Goal: Information Seeking & Learning: Learn about a topic

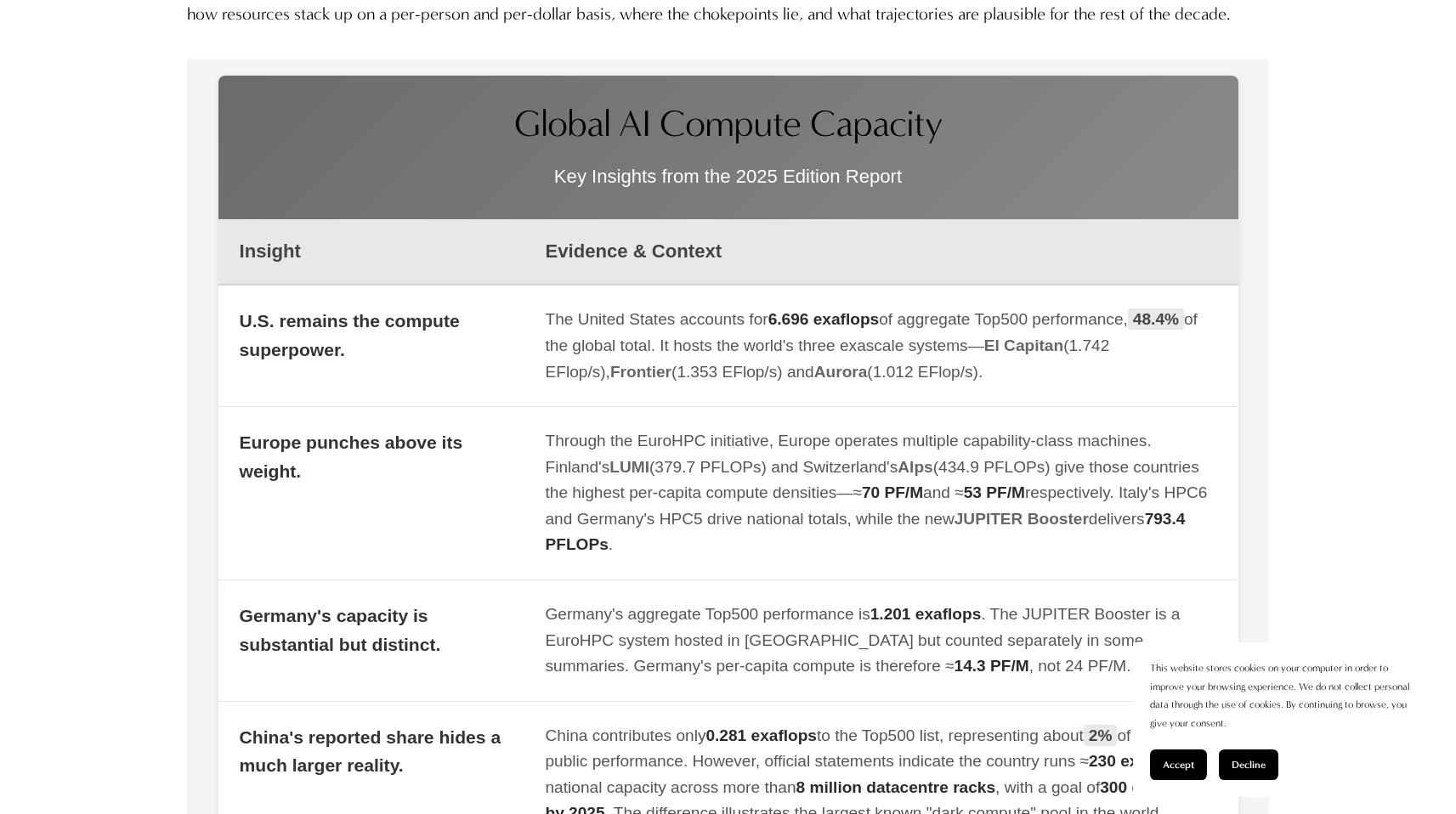
scroll to position [1833, 0]
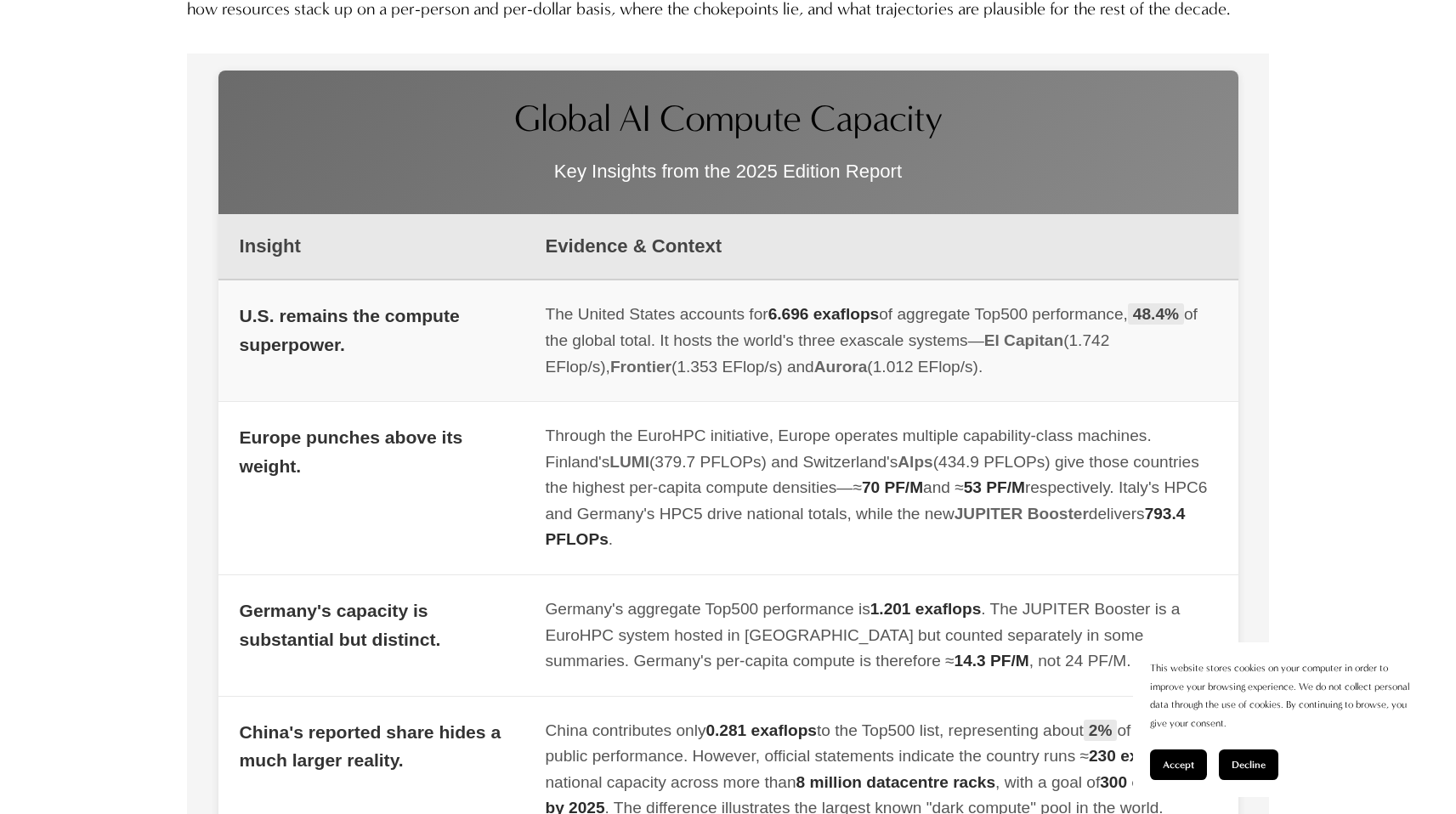
drag, startPoint x: 543, startPoint y: 345, endPoint x: 675, endPoint y: 378, distance: 136.1
click at [675, 378] on td "The United States accounts for 6.696 exaflops of aggregate Top500 performance, …" at bounding box center [881, 340] width 714 height 122
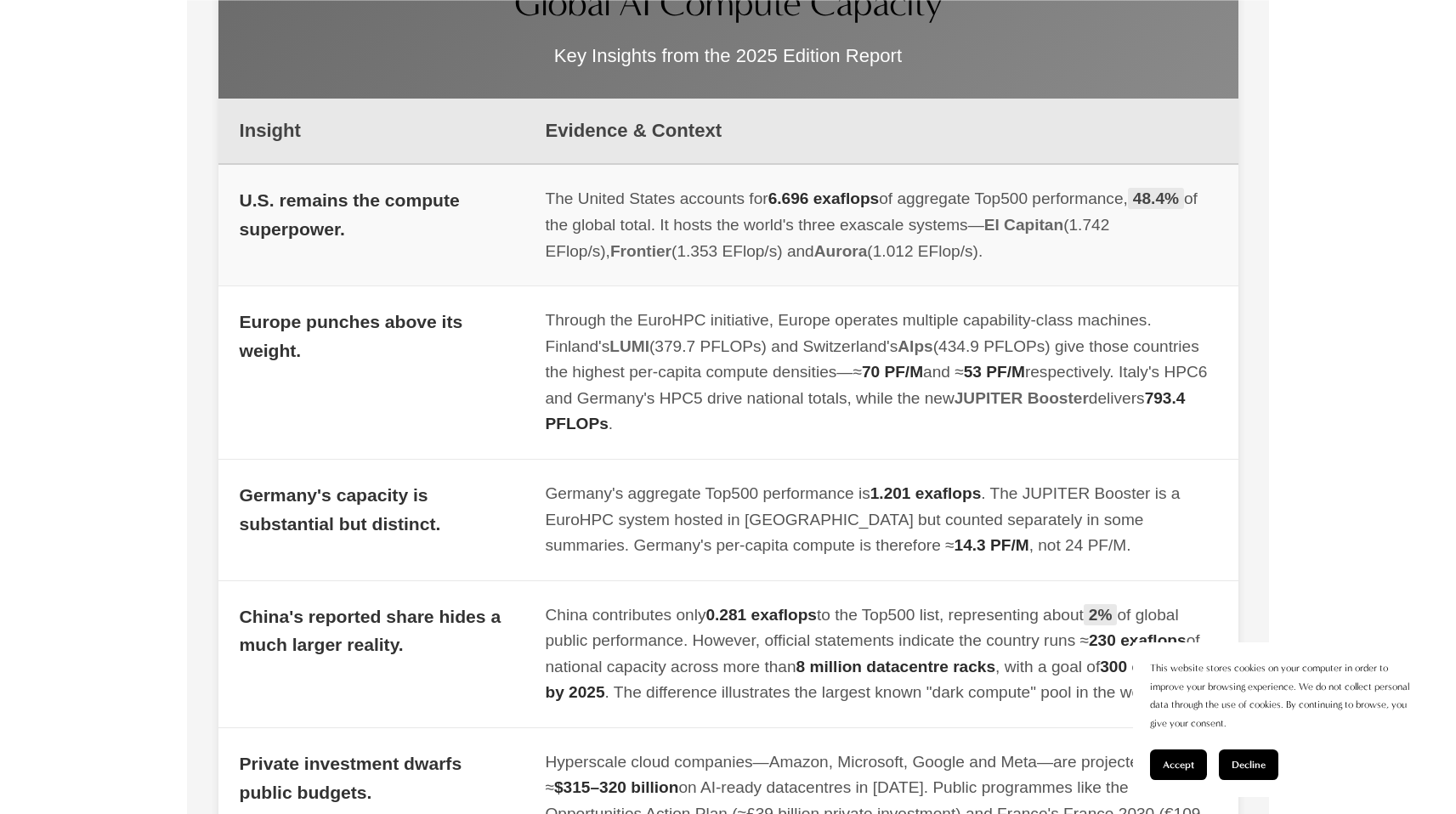
scroll to position [2006, 0]
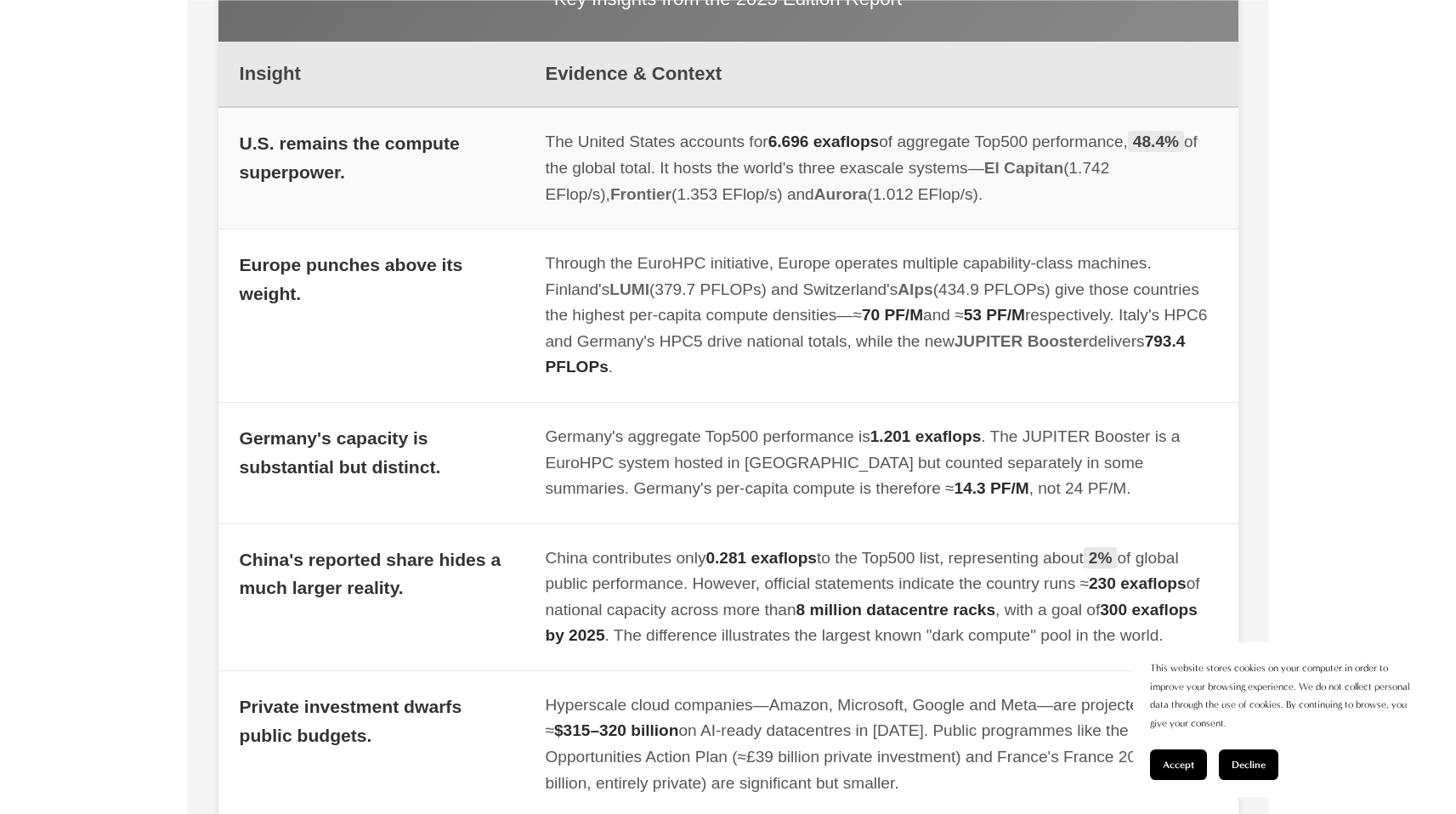
drag, startPoint x: 239, startPoint y: 175, endPoint x: 944, endPoint y: 246, distance: 708.6
click at [944, 229] on tr "U.S. remains the compute superpower. The United States accounts for 6.696 exafl…" at bounding box center [728, 168] width 1020 height 122
copy tr "U.S. remains the compute superpower. The United States accounts for 6.696 exafl…"
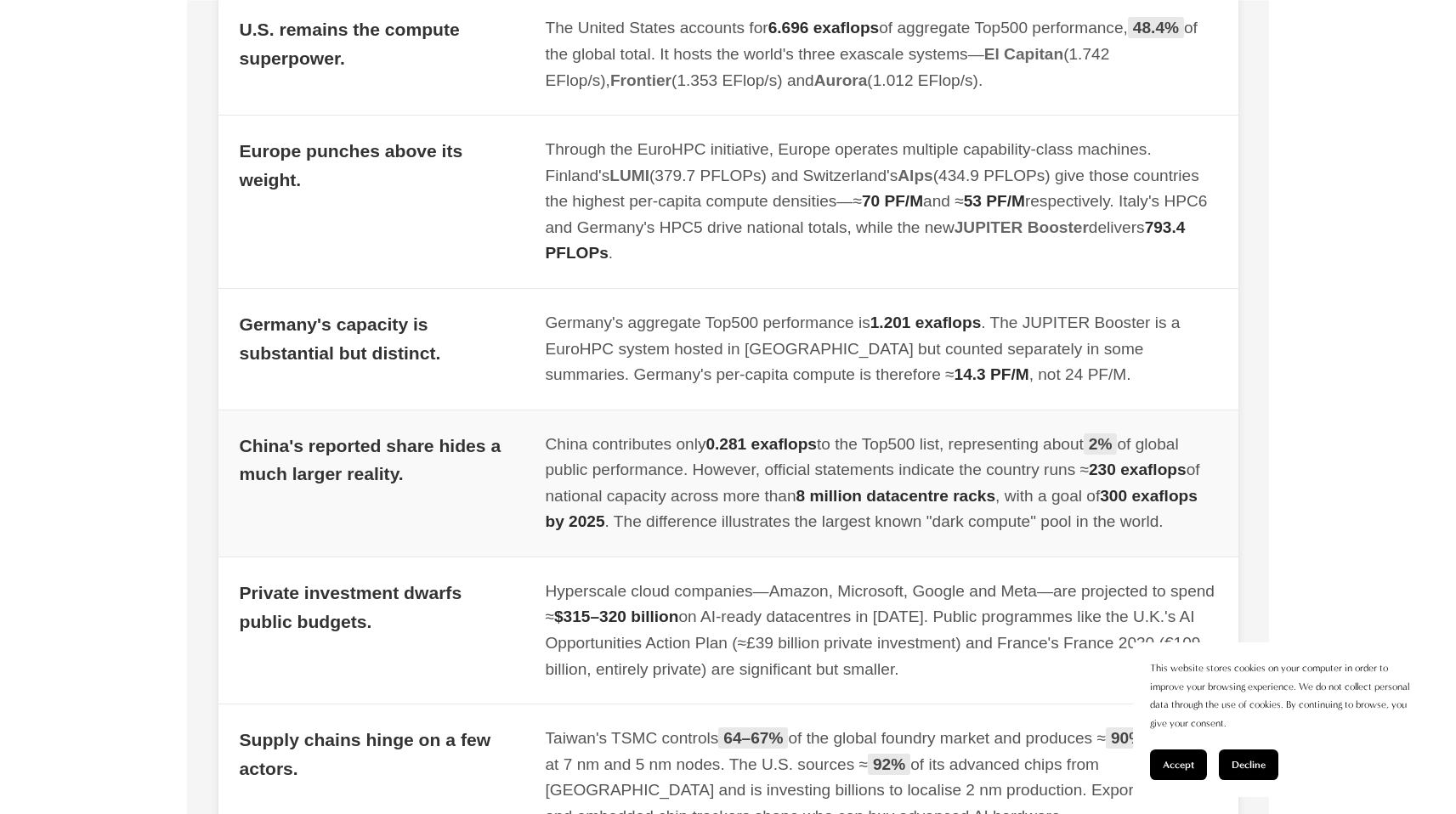
scroll to position [2127, 0]
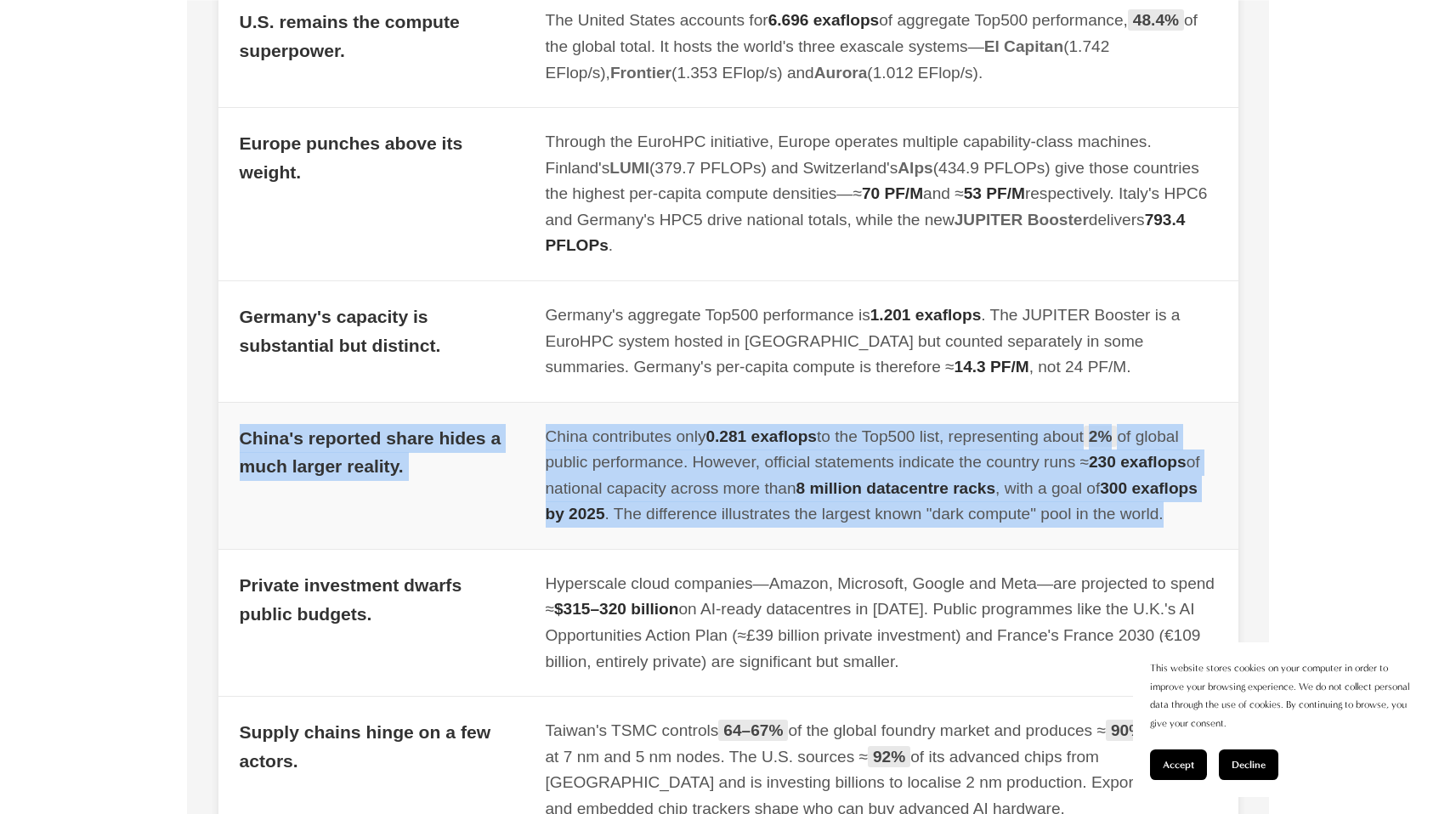
drag, startPoint x: 234, startPoint y: 470, endPoint x: 1227, endPoint y: 555, distance: 996.6
click at [1227, 549] on tr "China's reported share hides a much larger reality. China contributes only 0.28…" at bounding box center [728, 476] width 1020 height 147
copy tr "China's reported share hides a much larger reality. China contributes only 0.28…"
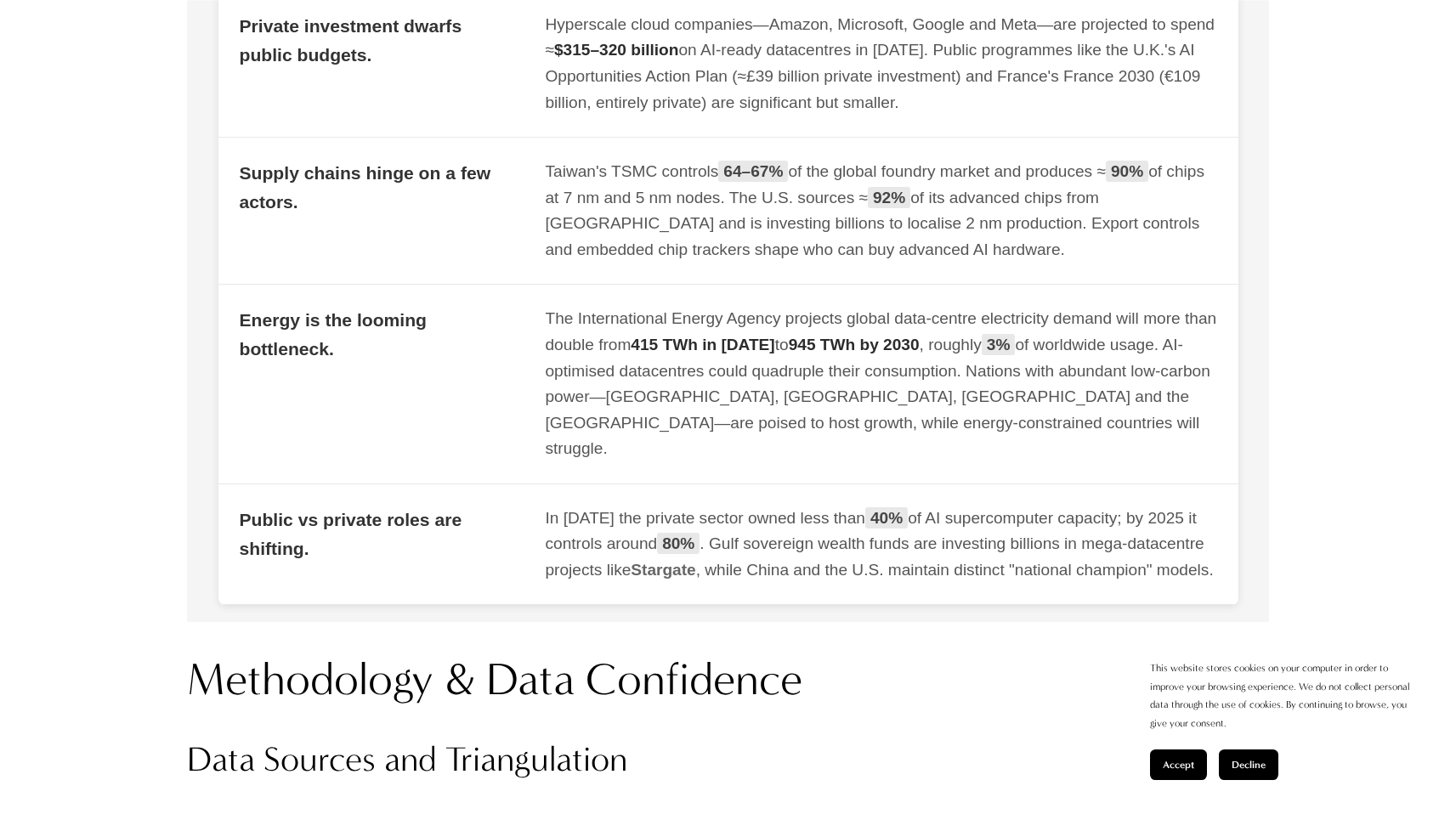
scroll to position [2687, 0]
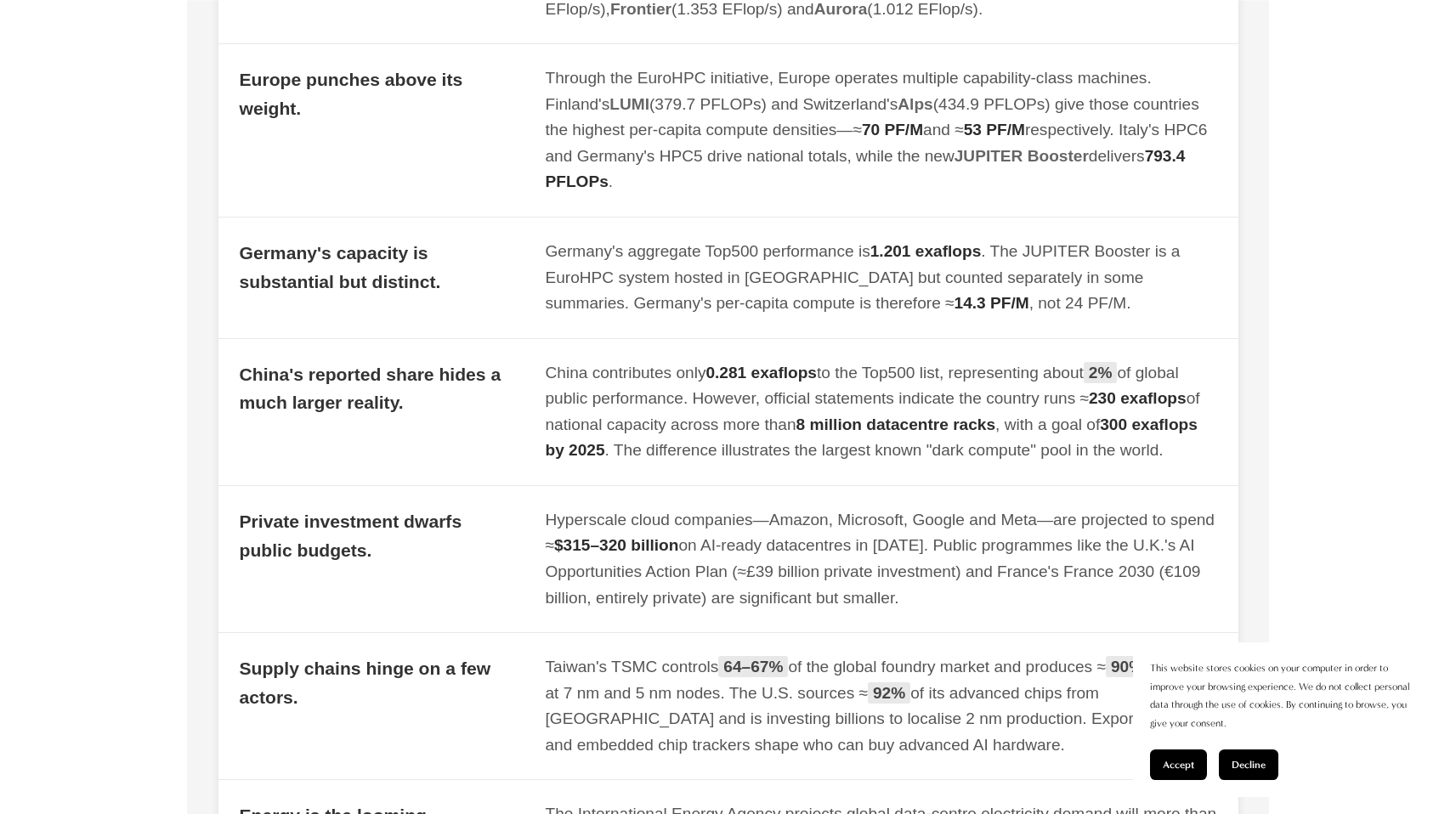
scroll to position [2858, 0]
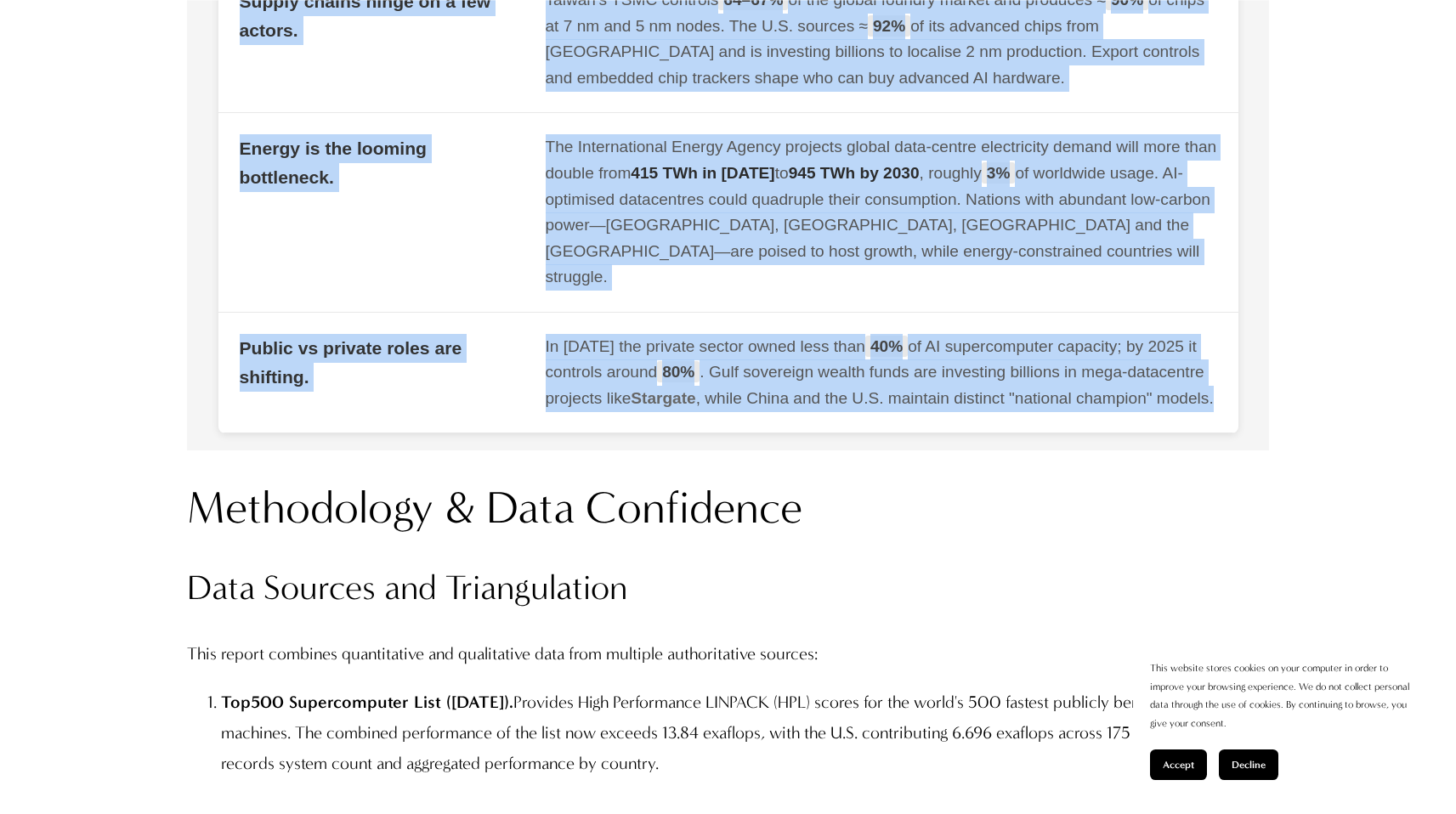
drag, startPoint x: 628, startPoint y: 442, endPoint x: 169, endPoint y: 331, distance: 472.2
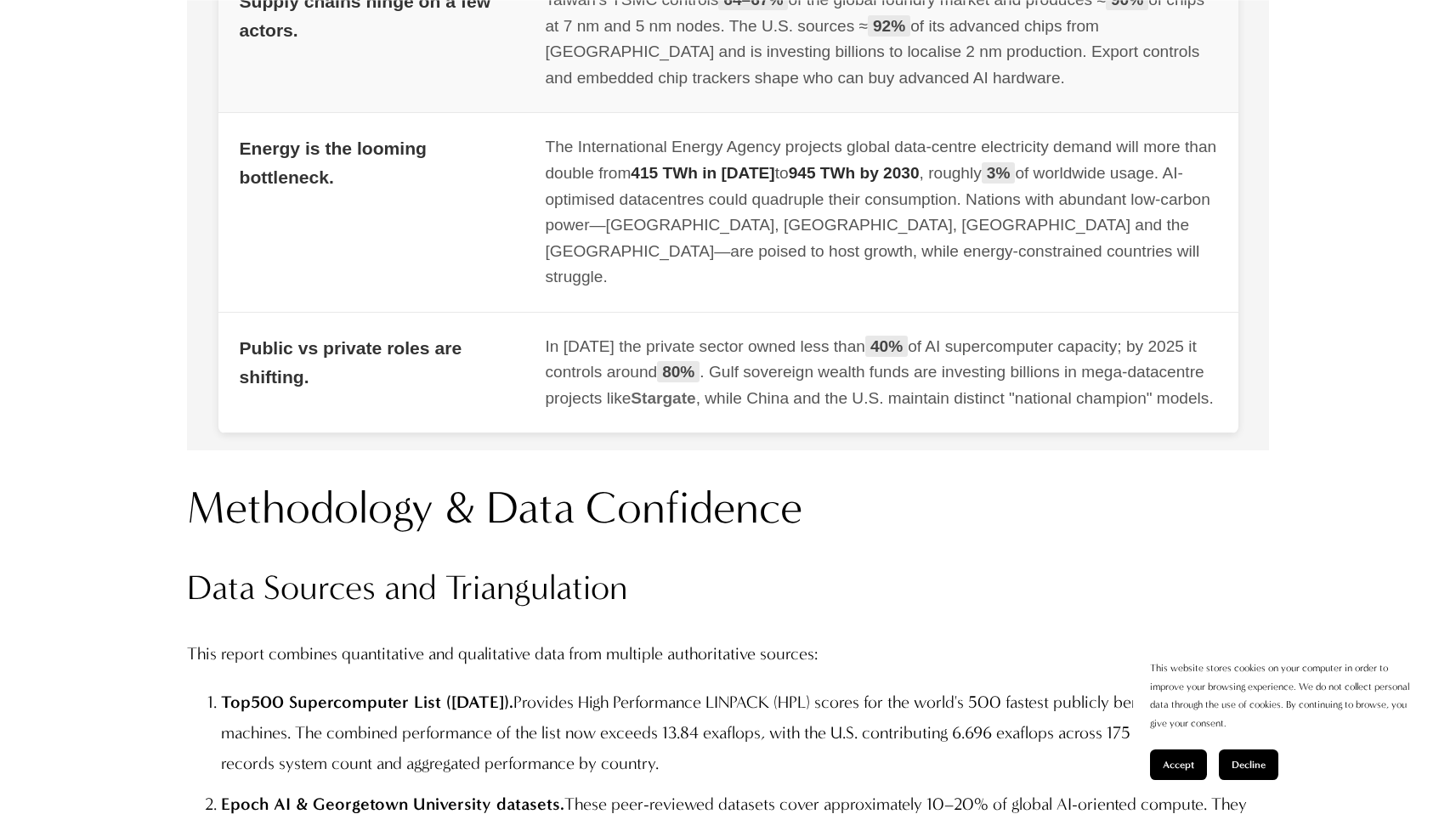
scroll to position [3336, 0]
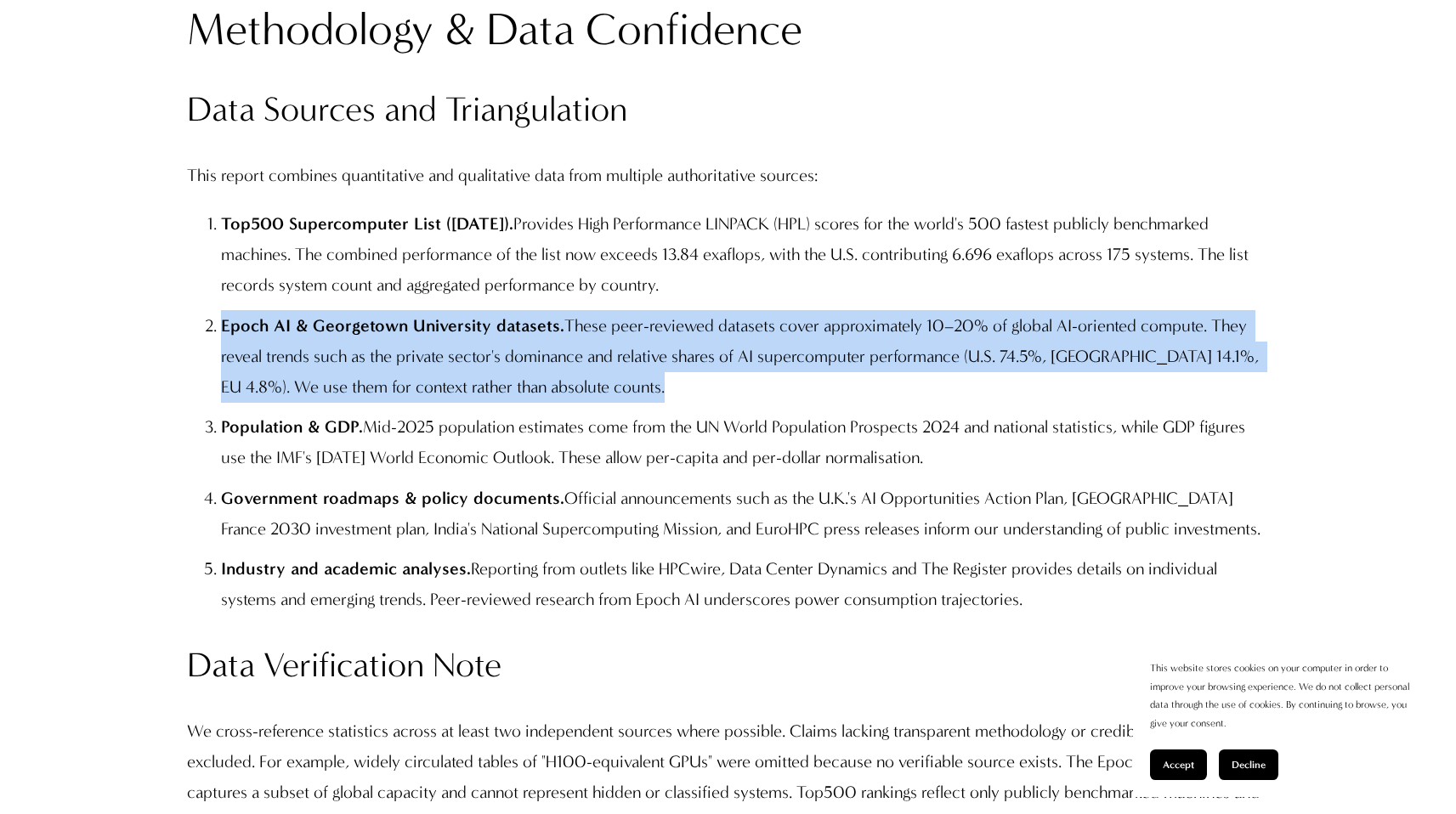
drag, startPoint x: 224, startPoint y: 354, endPoint x: 636, endPoint y: 438, distance: 420.5
click at [636, 438] on ol "Top500 Supercomputer List ([DATE]). Provides High Performance LINPACK (HPL) sco…" at bounding box center [728, 412] width 1081 height 408
copy p "Epoch AI & Georgetown University datasets. These peer-reviewed datasets cover a…"
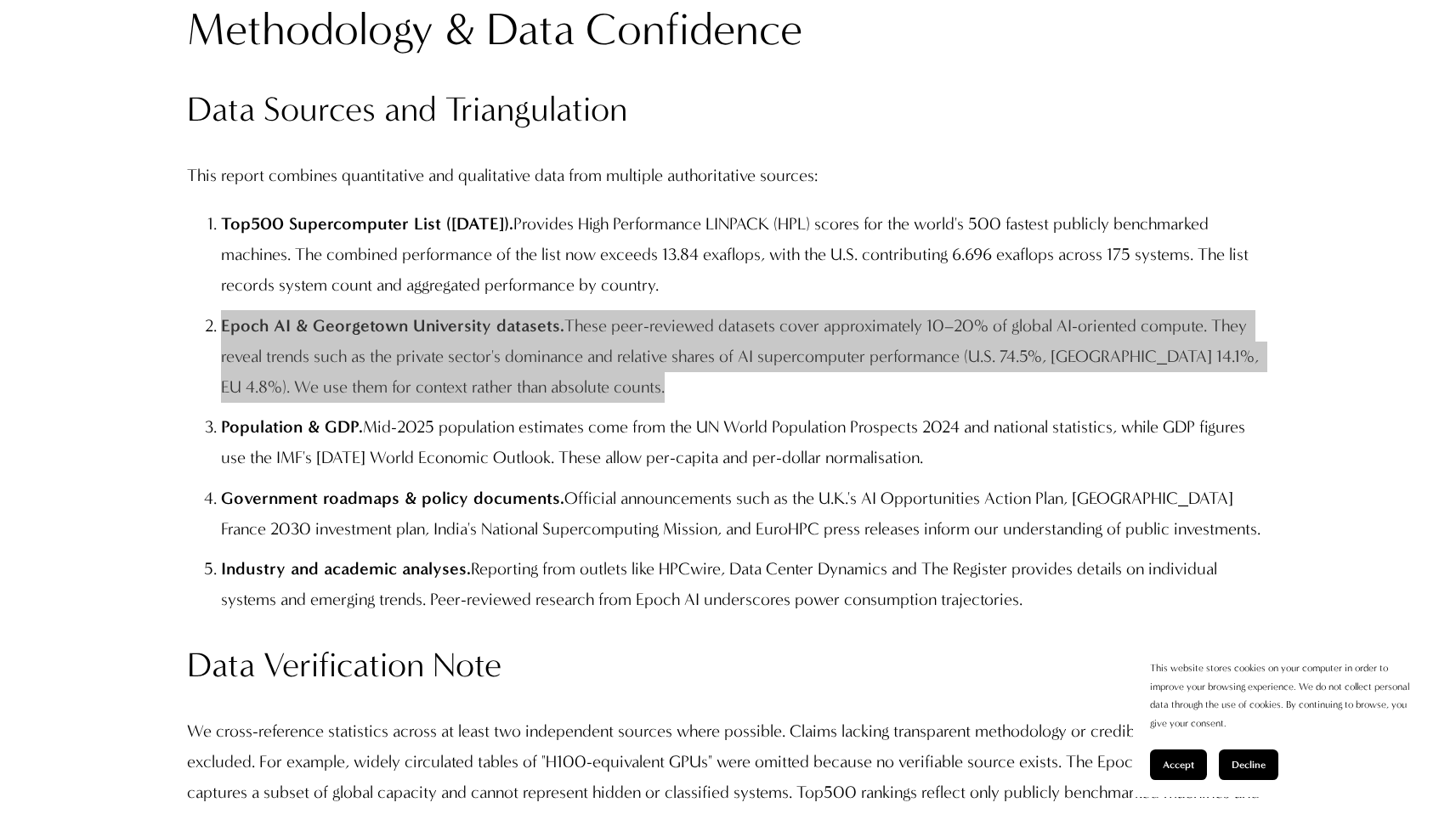
copy p "Epoch AI & Georgetown University datasets. These peer-reviewed datasets cover a…"
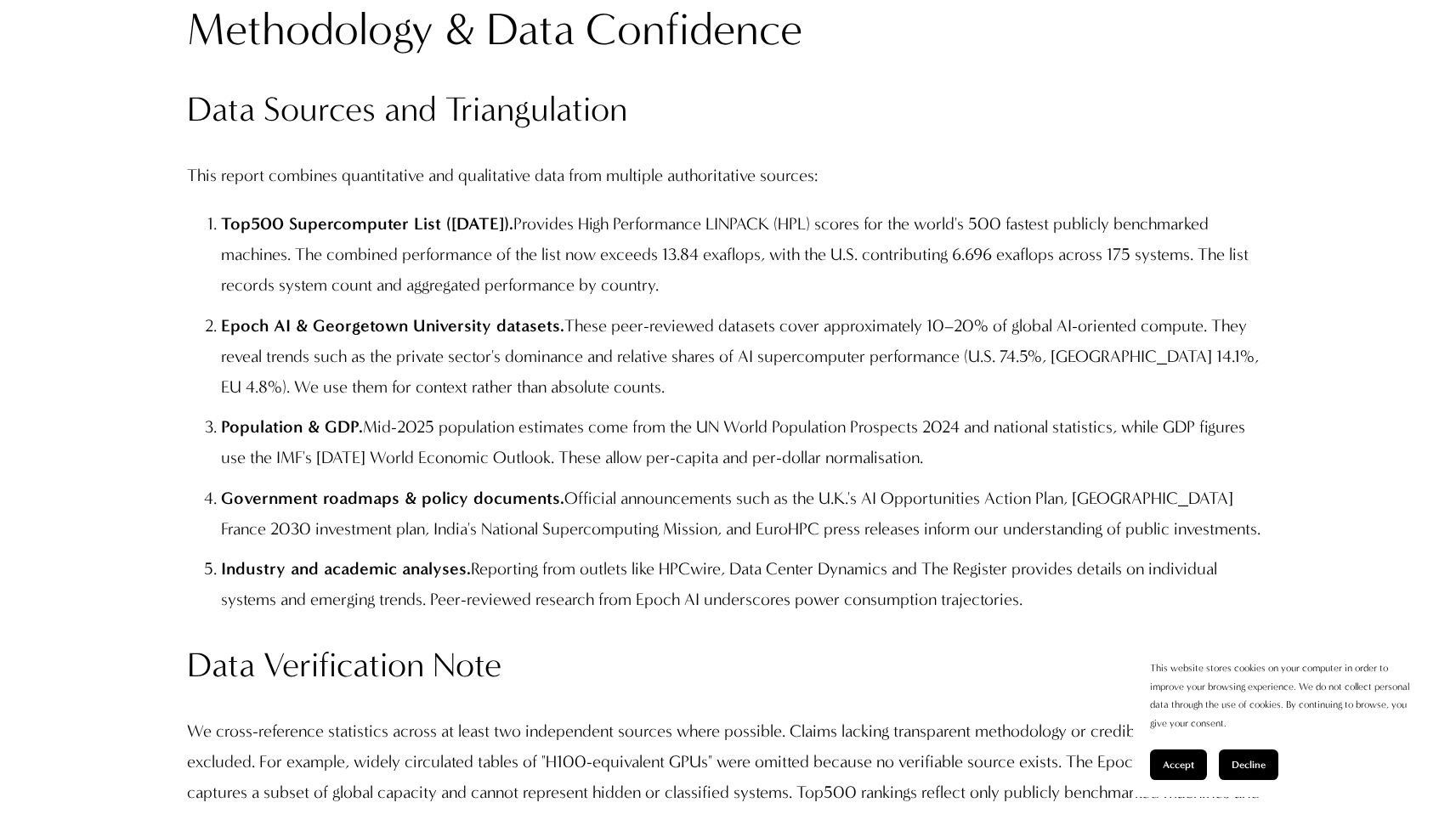
scroll to position [3787, 0]
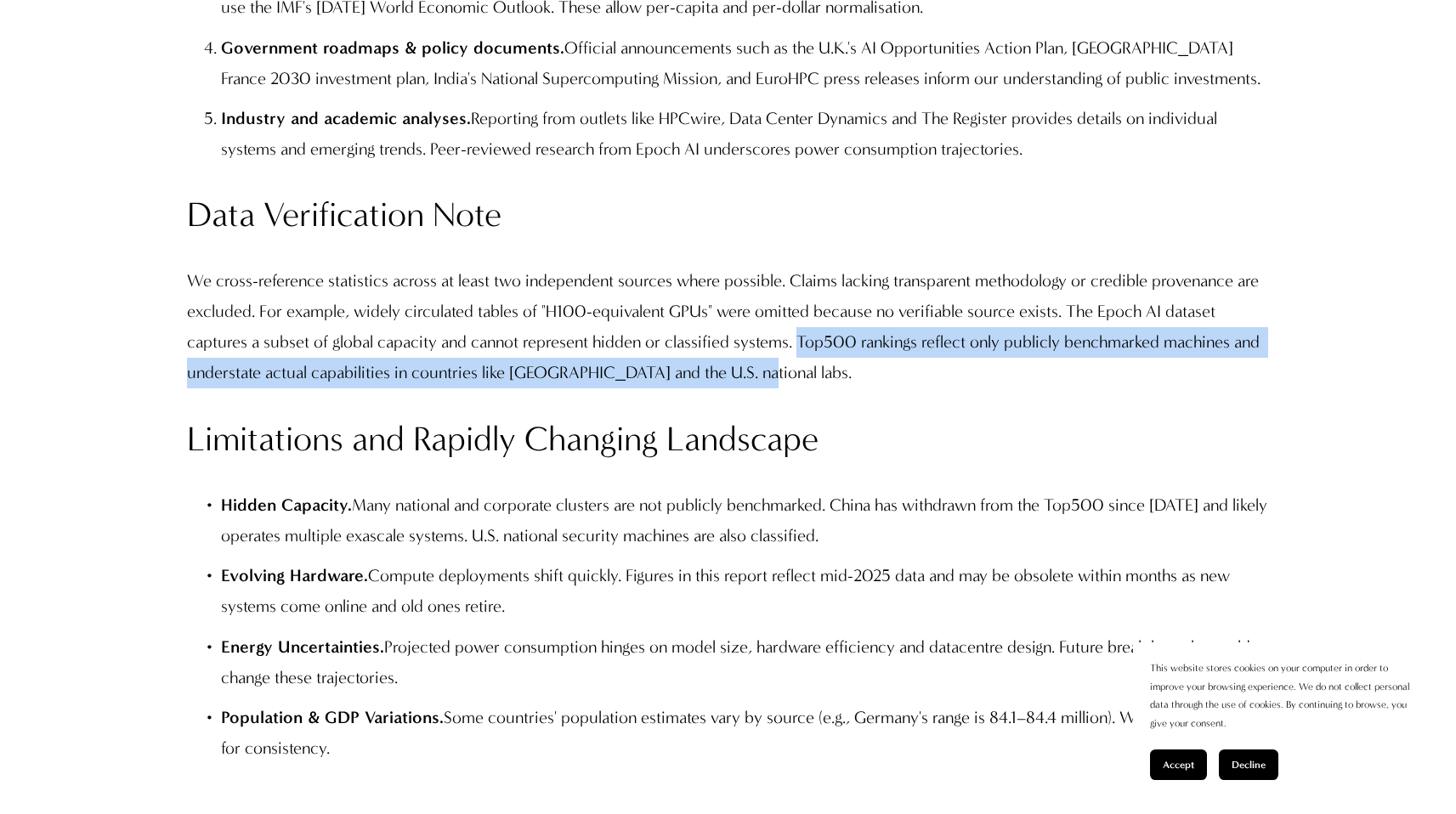
drag, startPoint x: 801, startPoint y: 372, endPoint x: 831, endPoint y: 410, distance: 48.4
click at [831, 390] on p "We cross-reference statistics across at least two independent sources where pos…" at bounding box center [728, 327] width 1081 height 123
copy p "Top500 rankings reflect only publicly benchmarked machines and understate actua…"
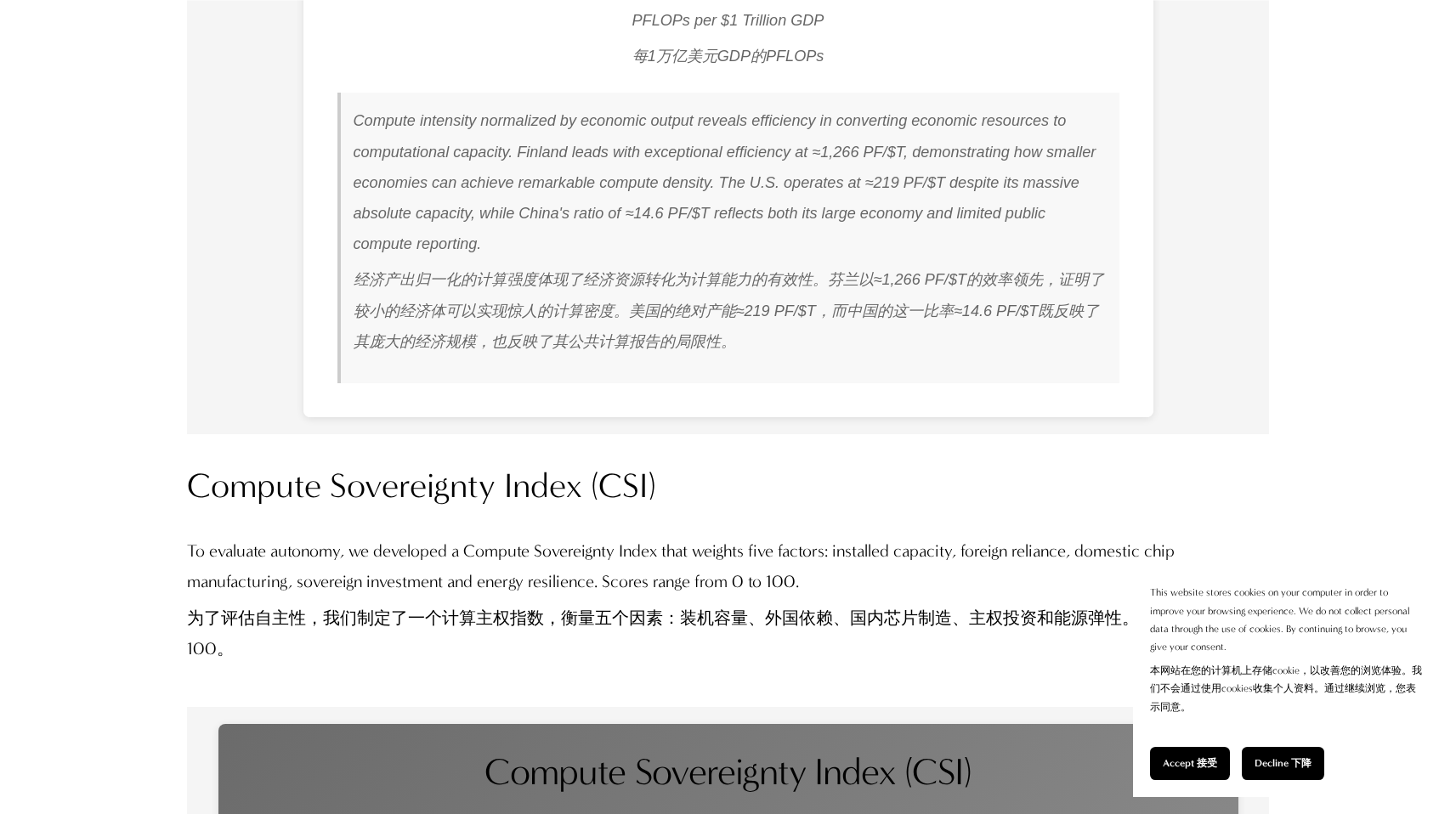
scroll to position [15235, 0]
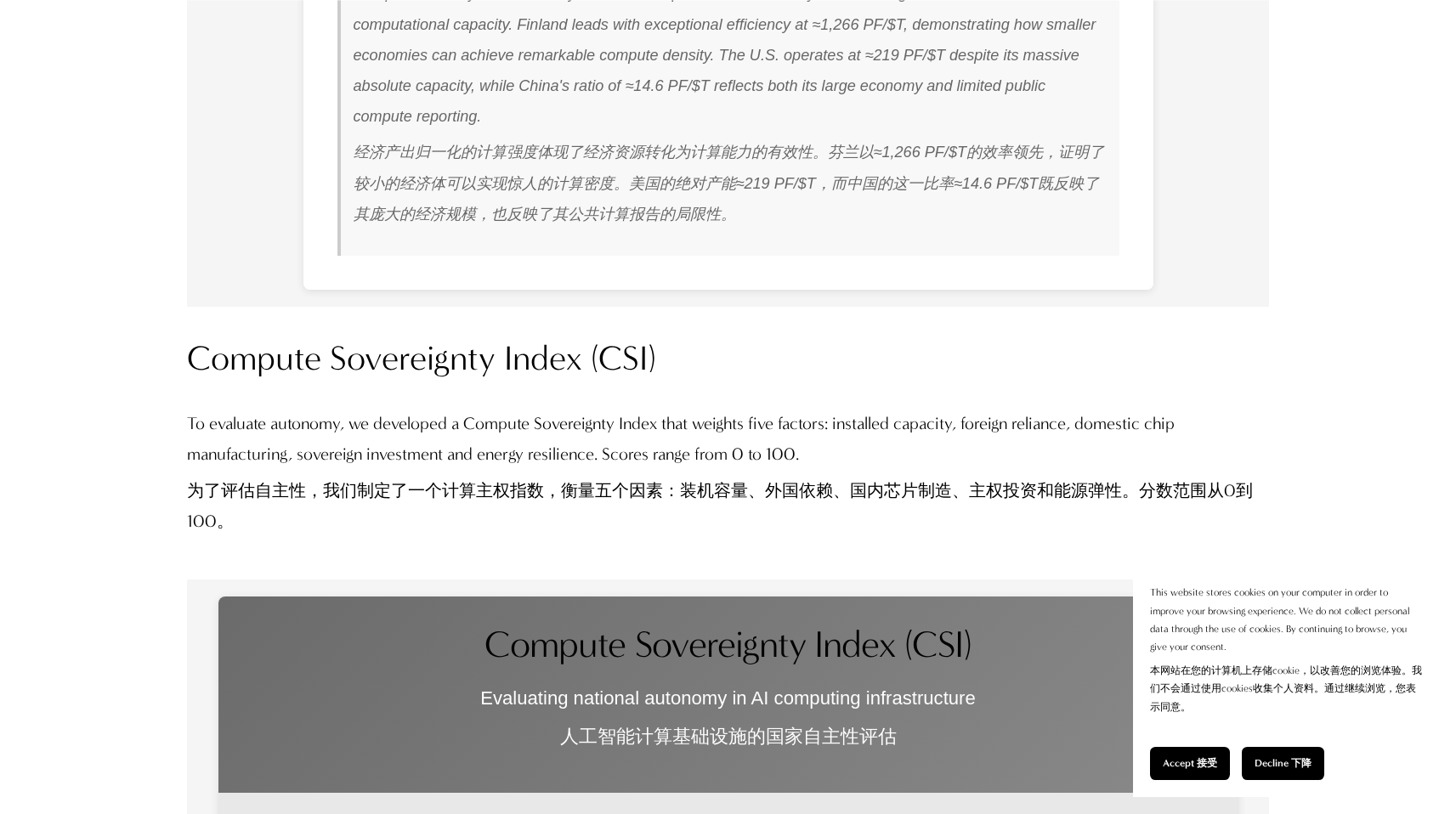
drag, startPoint x: 956, startPoint y: 379, endPoint x: 803, endPoint y: 371, distance: 153.2
drag, startPoint x: 833, startPoint y: 377, endPoint x: 984, endPoint y: 368, distance: 151.3
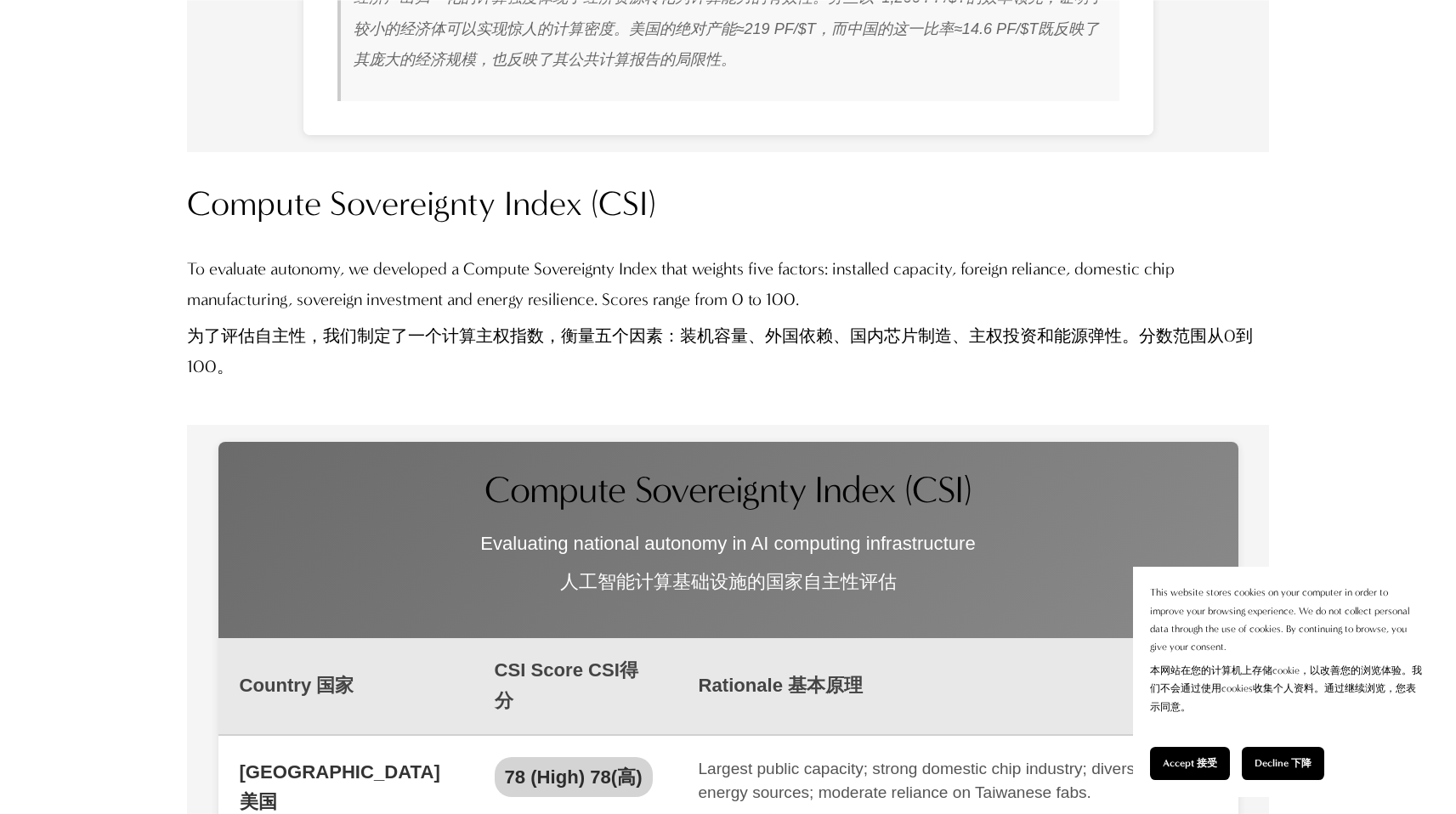
scroll to position [15540, 0]
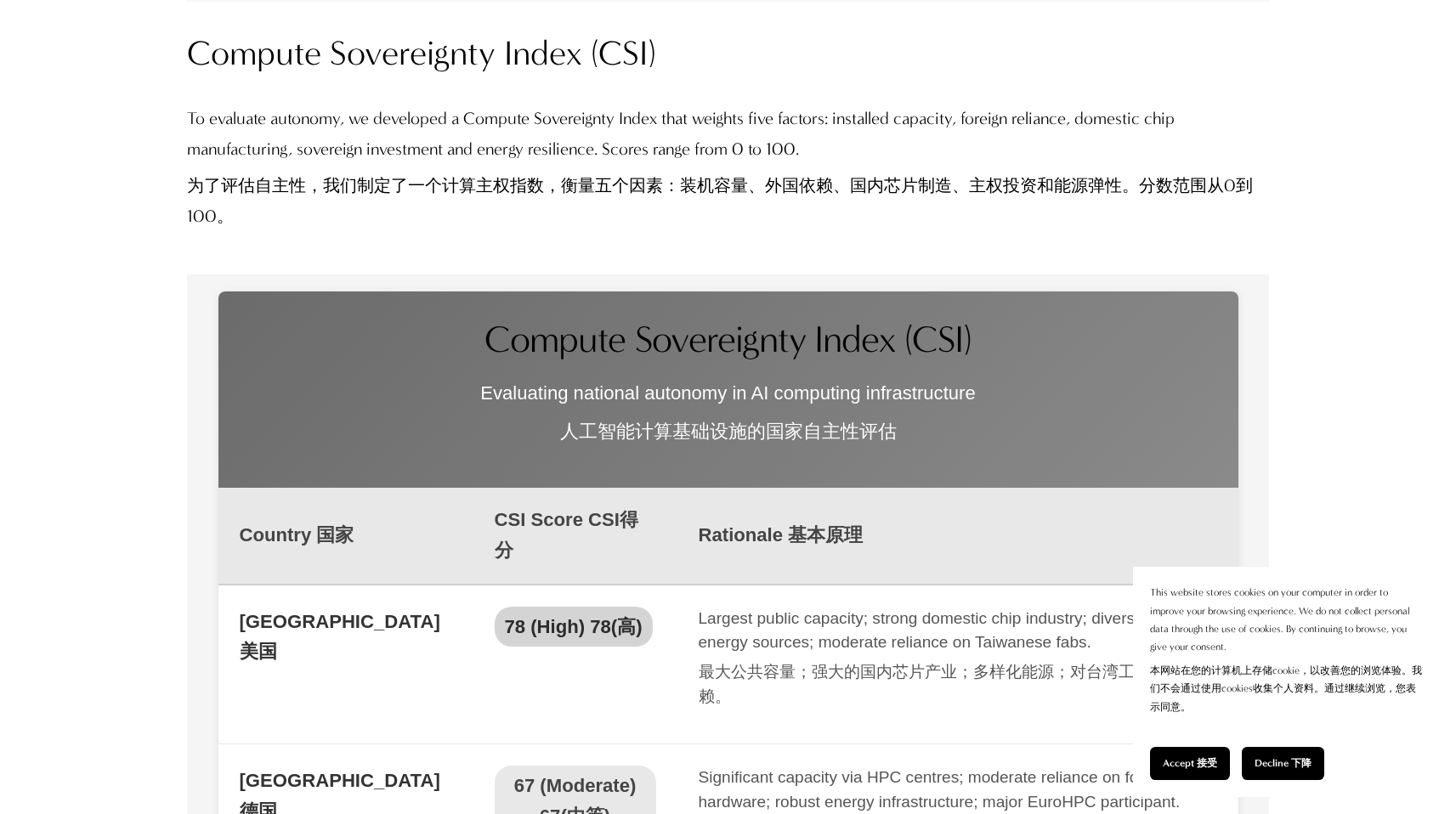
drag, startPoint x: 577, startPoint y: 381, endPoint x: 375, endPoint y: 386, distance: 202.1
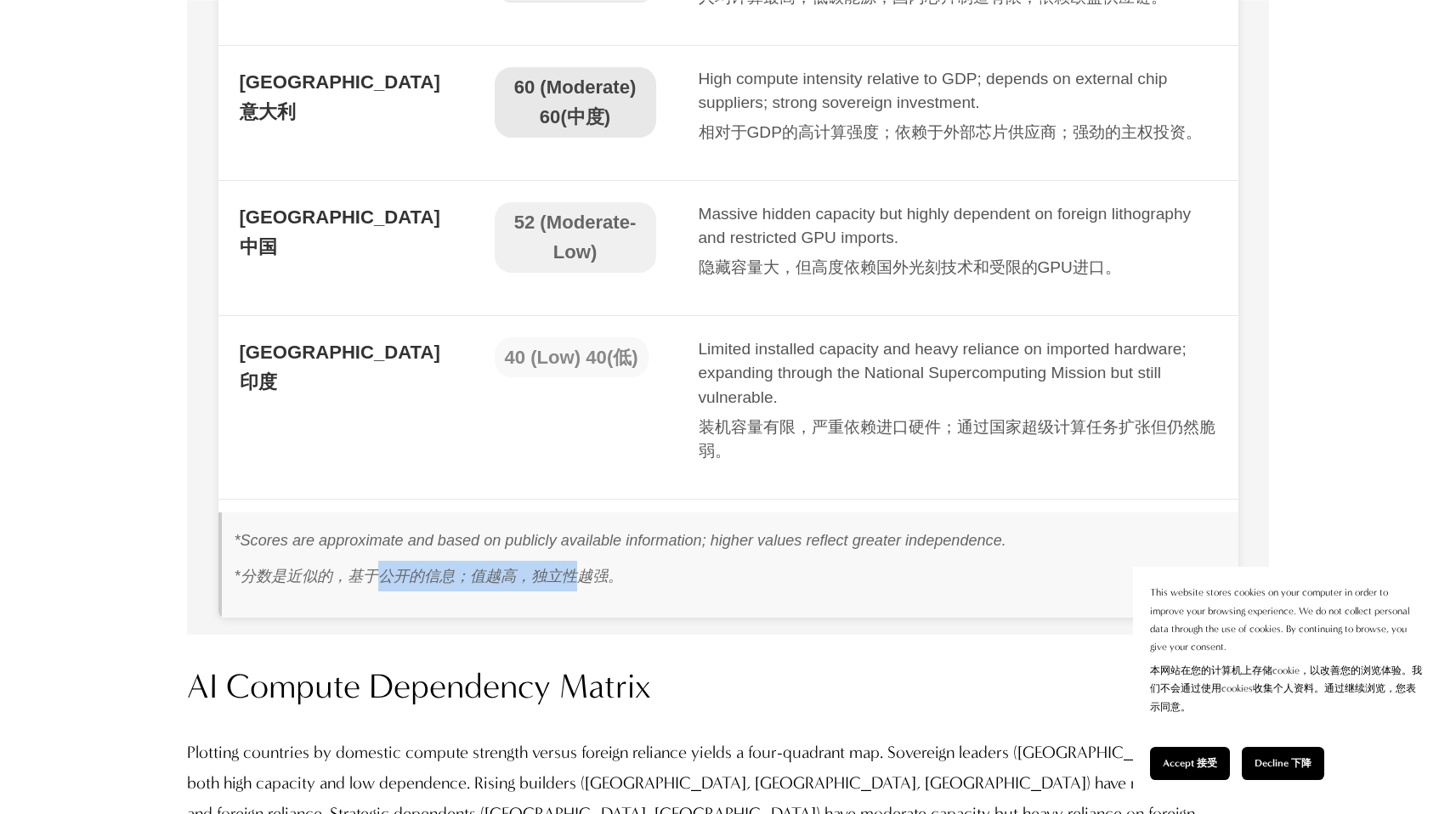
scroll to position [16528, 0]
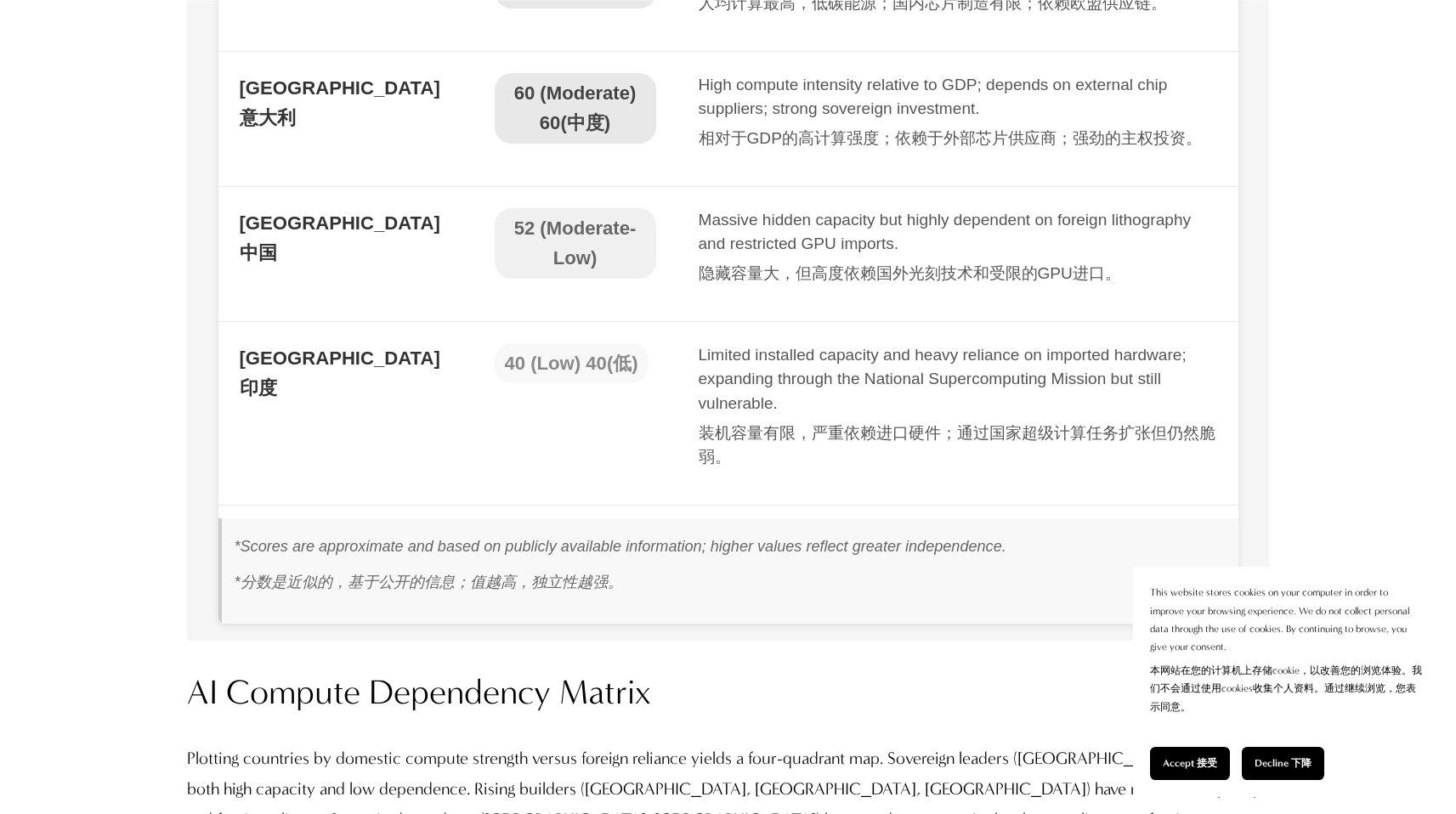
drag, startPoint x: 926, startPoint y: 376, endPoint x: 808, endPoint y: 376, distance: 118.0
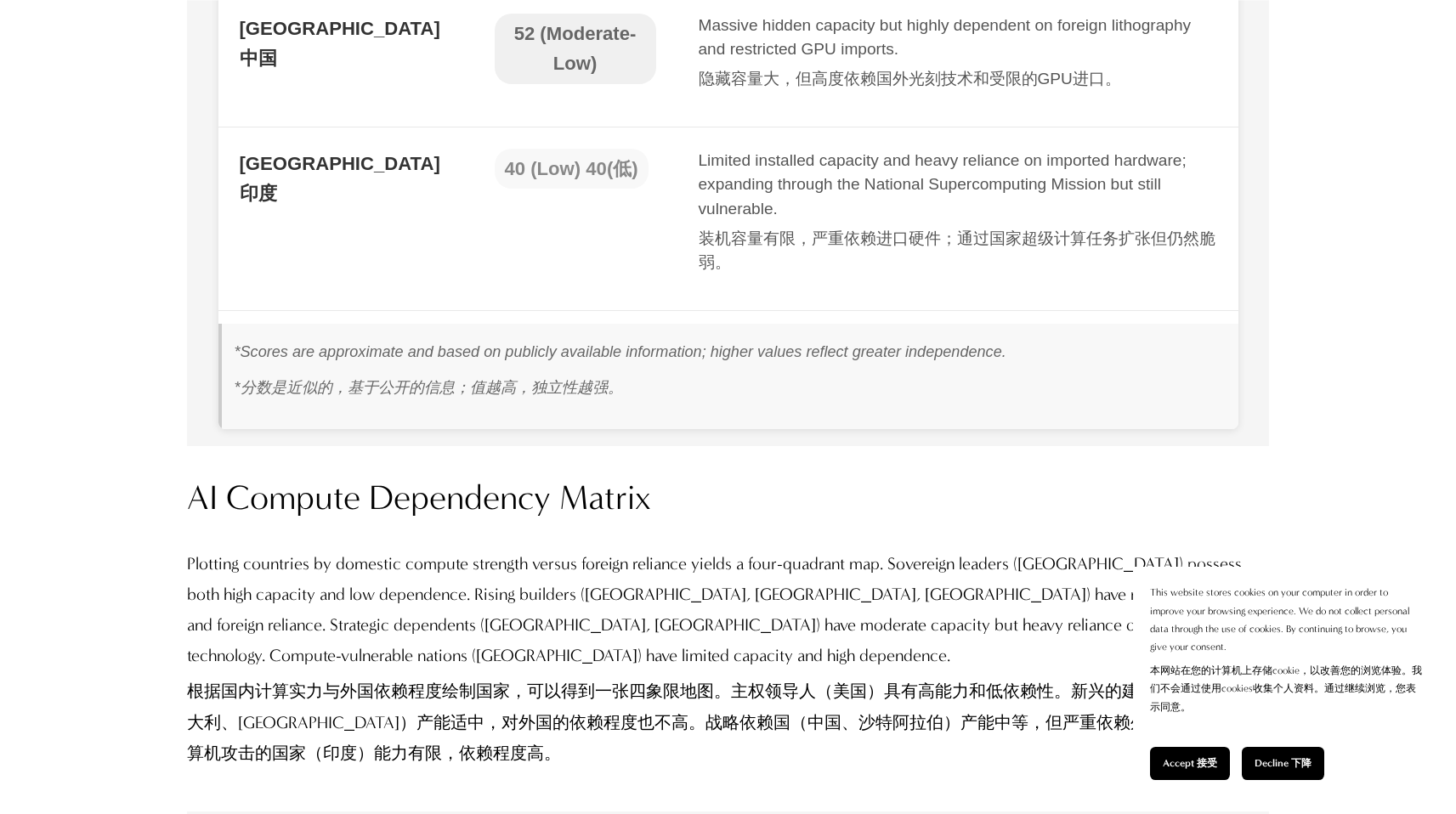
scroll to position [16361, 0]
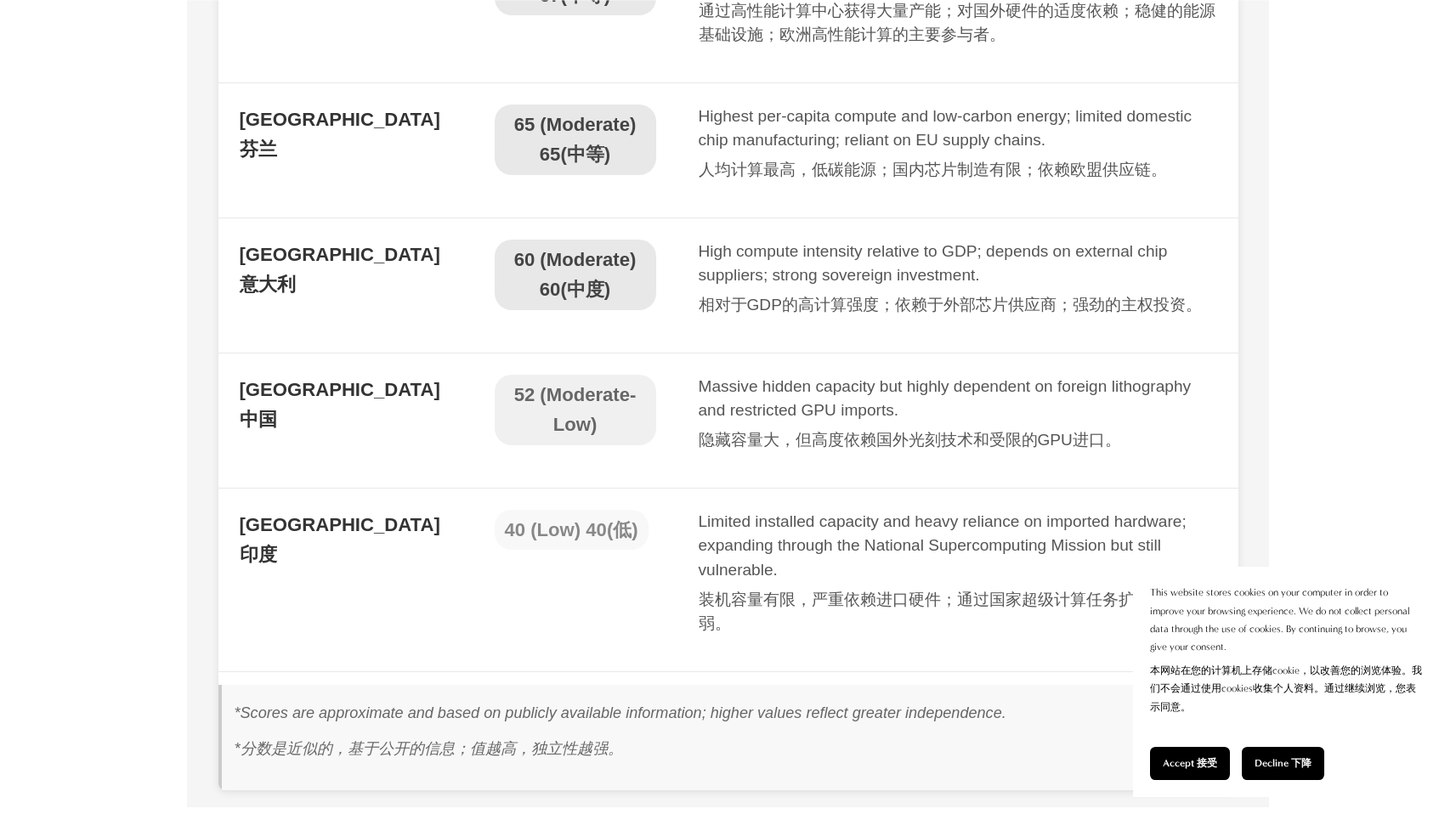
drag, startPoint x: 991, startPoint y: 391, endPoint x: 877, endPoint y: 329, distance: 129.8
drag, startPoint x: 1020, startPoint y: 630, endPoint x: 905, endPoint y: 510, distance: 166.2
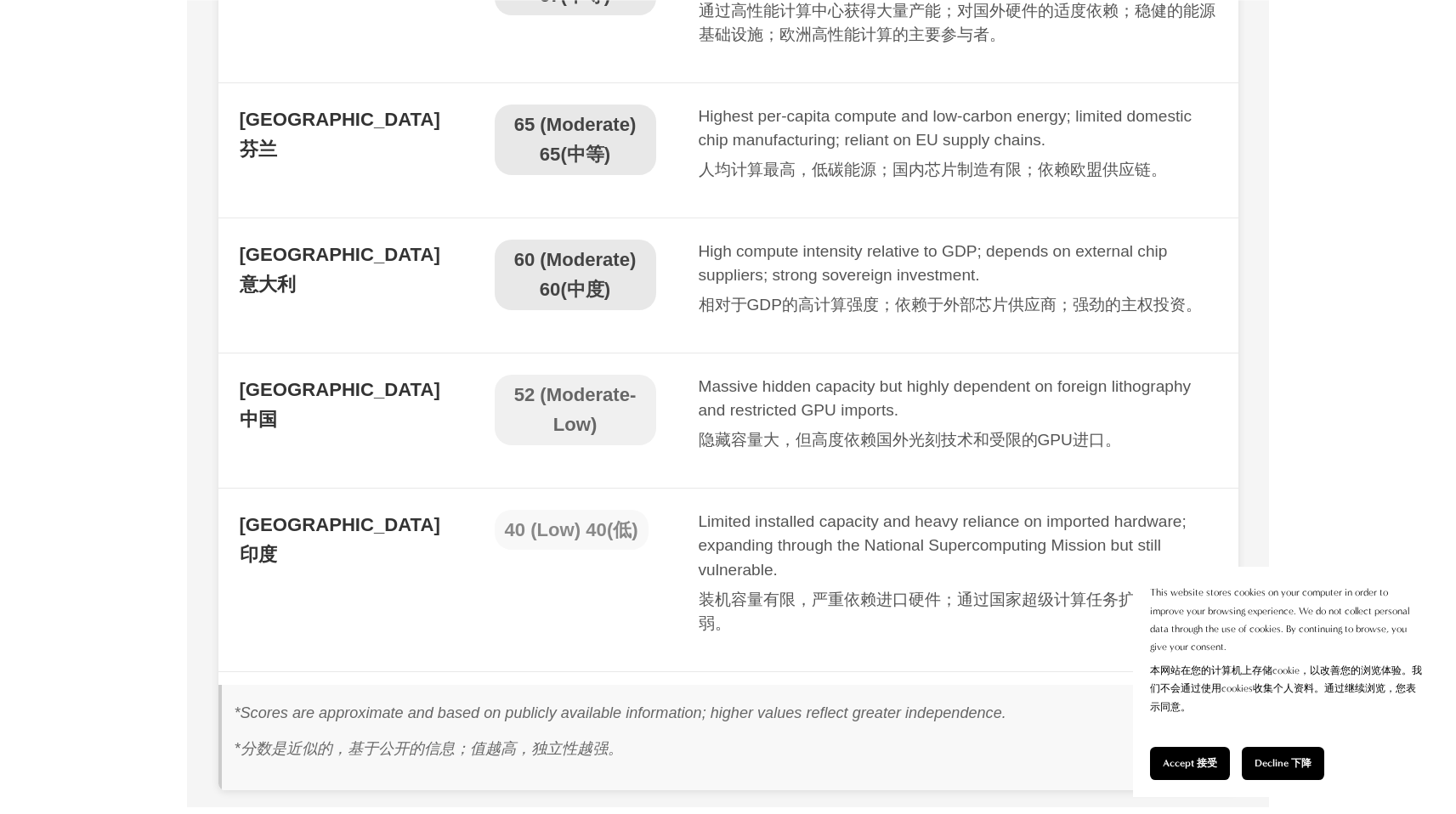
drag, startPoint x: 998, startPoint y: 390, endPoint x: 836, endPoint y: 242, distance: 219.4
drag, startPoint x: 922, startPoint y: 257, endPoint x: 1022, endPoint y: 397, distance: 172.0
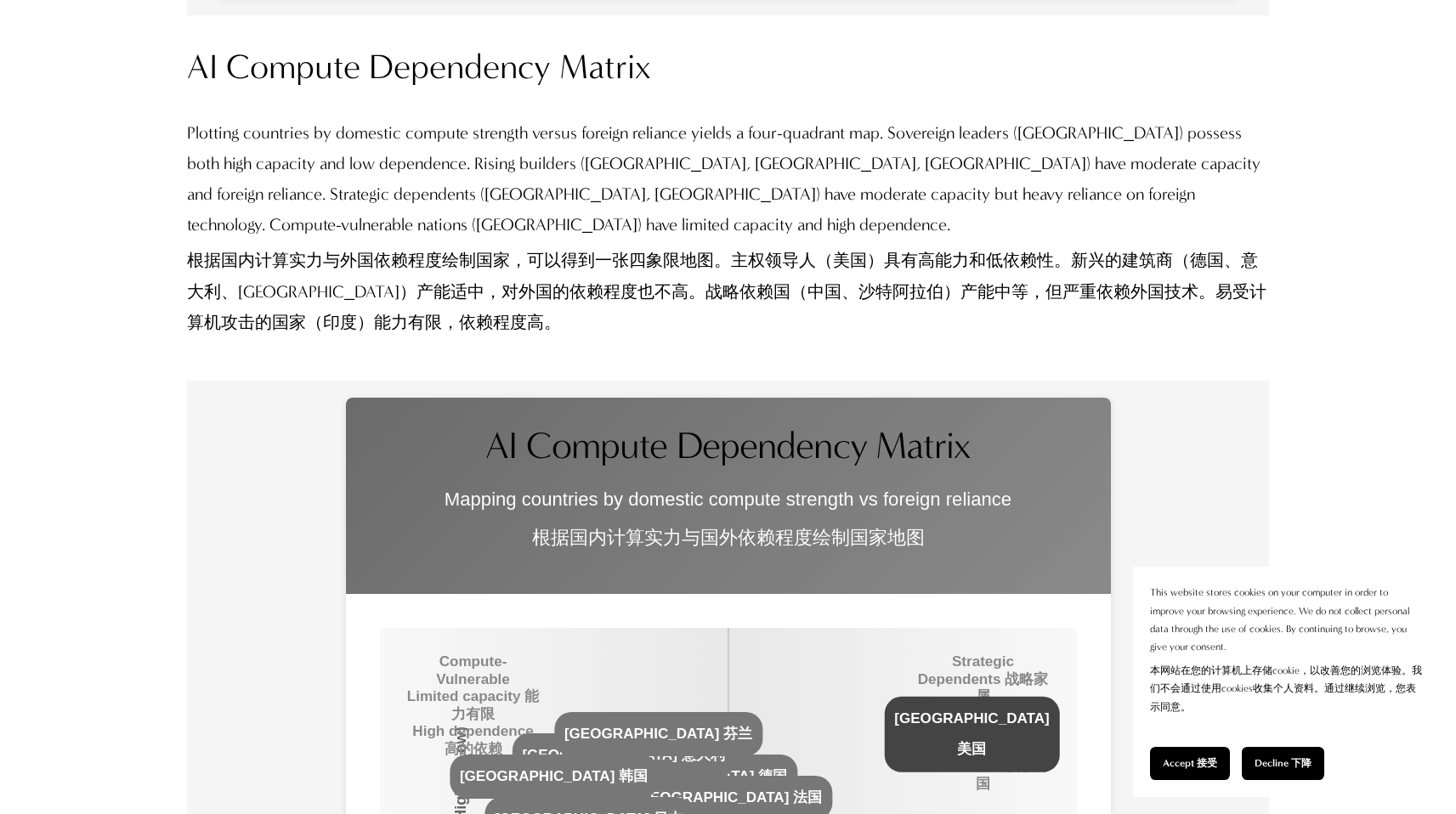
scroll to position [17180, 0]
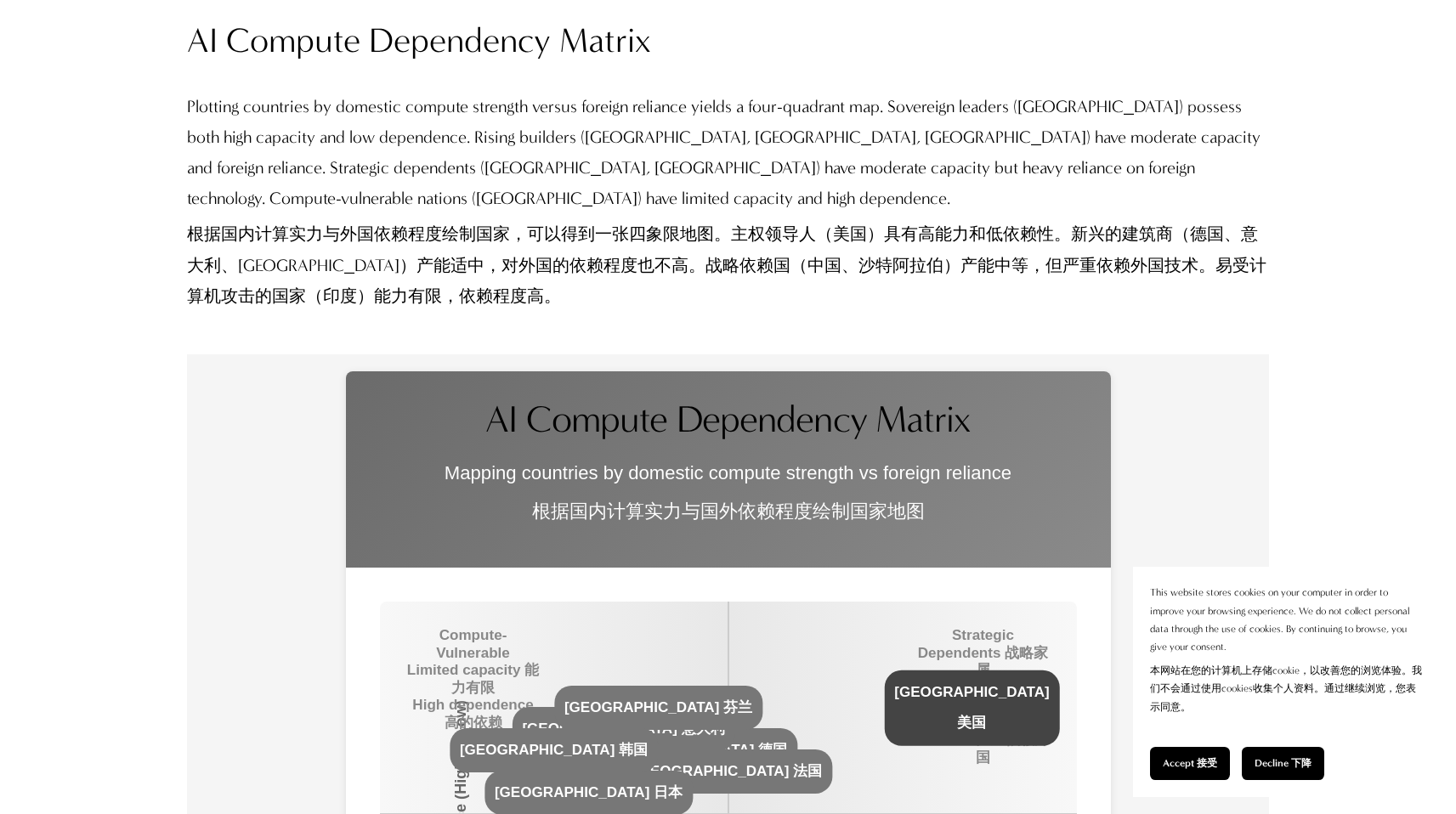
drag, startPoint x: 767, startPoint y: 508, endPoint x: 517, endPoint y: 442, distance: 258.6
drag, startPoint x: 851, startPoint y: 514, endPoint x: 595, endPoint y: 439, distance: 266.8
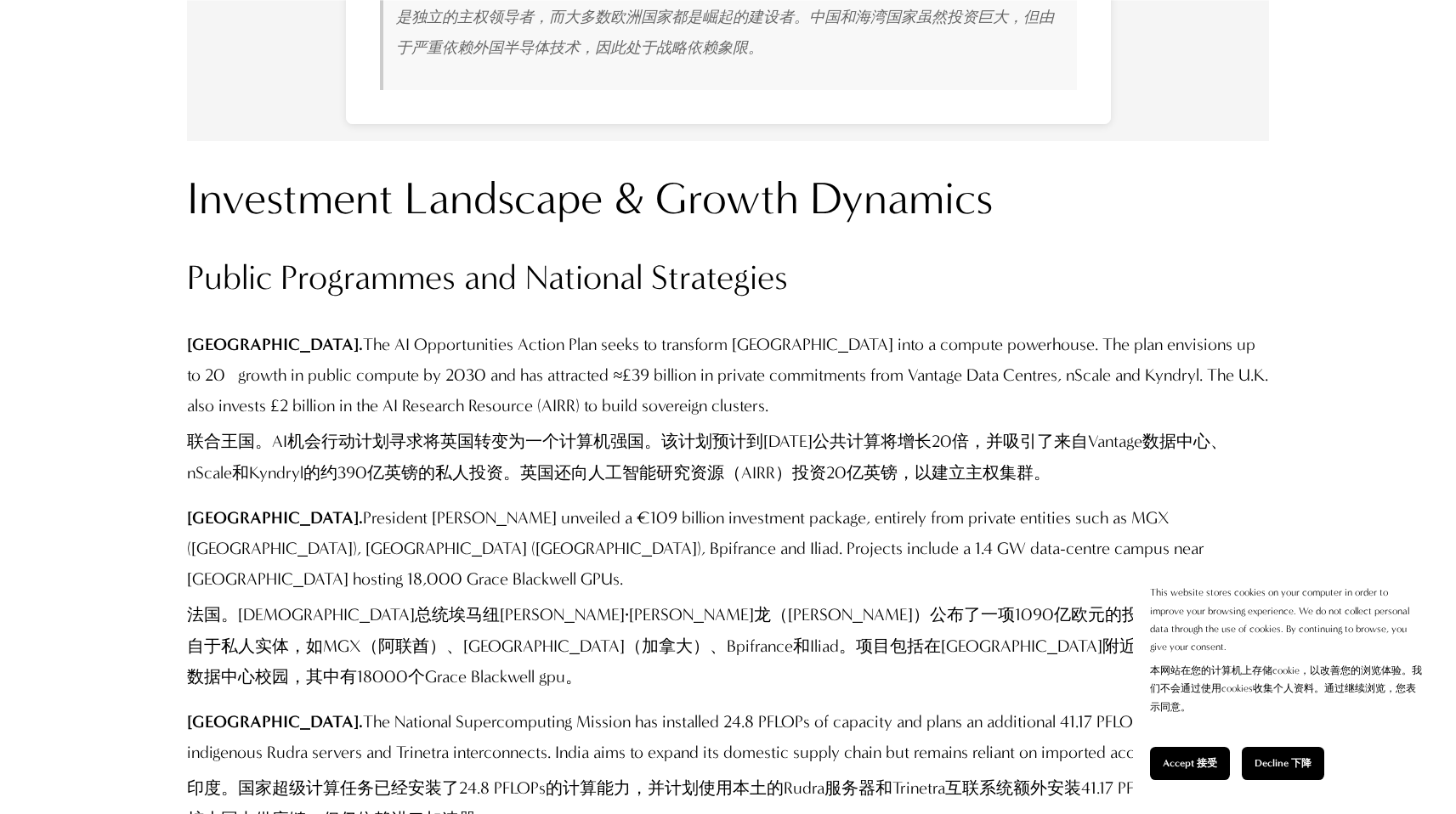
scroll to position [18796, 0]
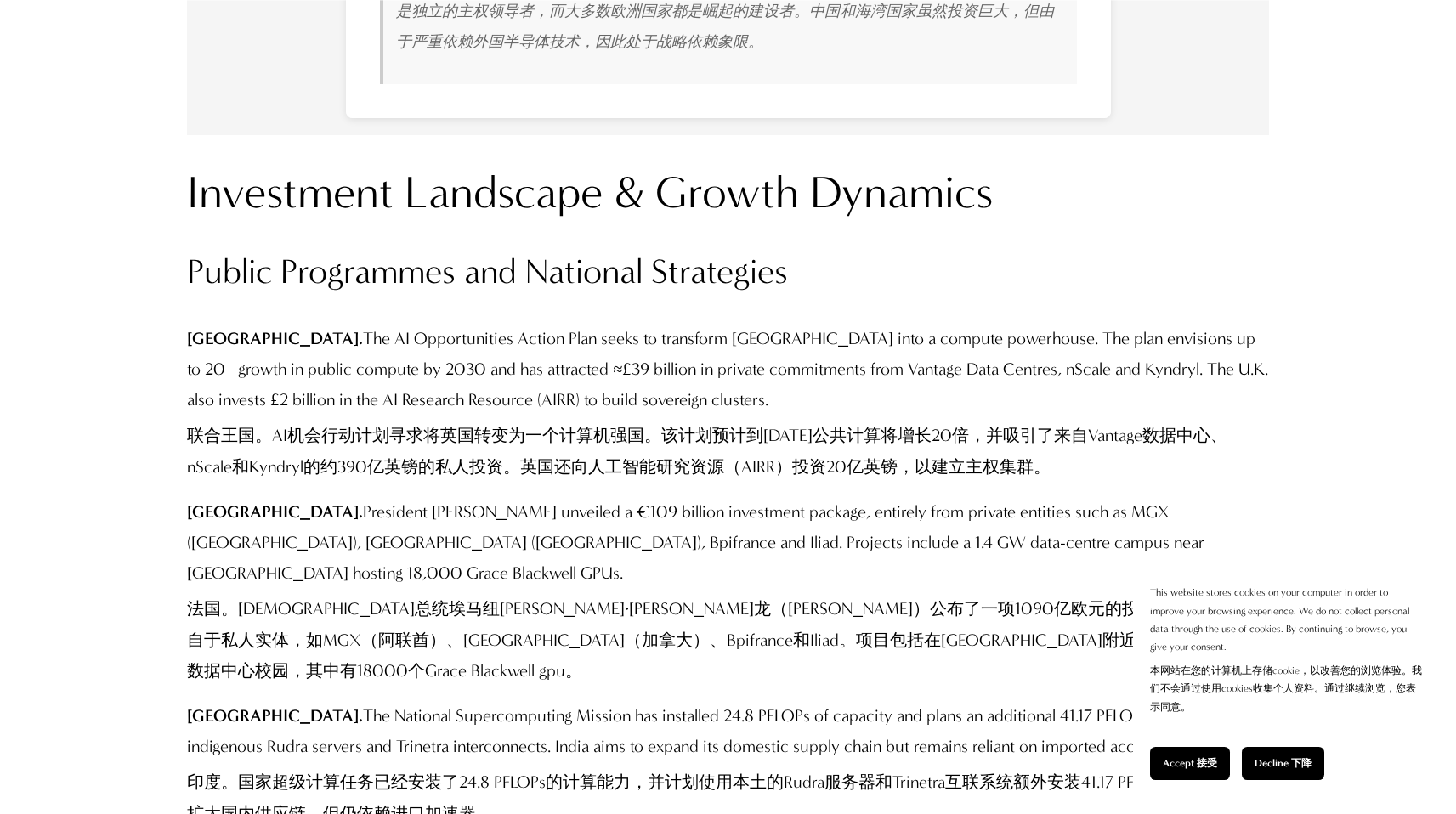
drag, startPoint x: 292, startPoint y: 110, endPoint x: 1072, endPoint y: 101, distance: 780.1
drag, startPoint x: 1112, startPoint y: 108, endPoint x: 928, endPoint y: 140, distance: 186.8
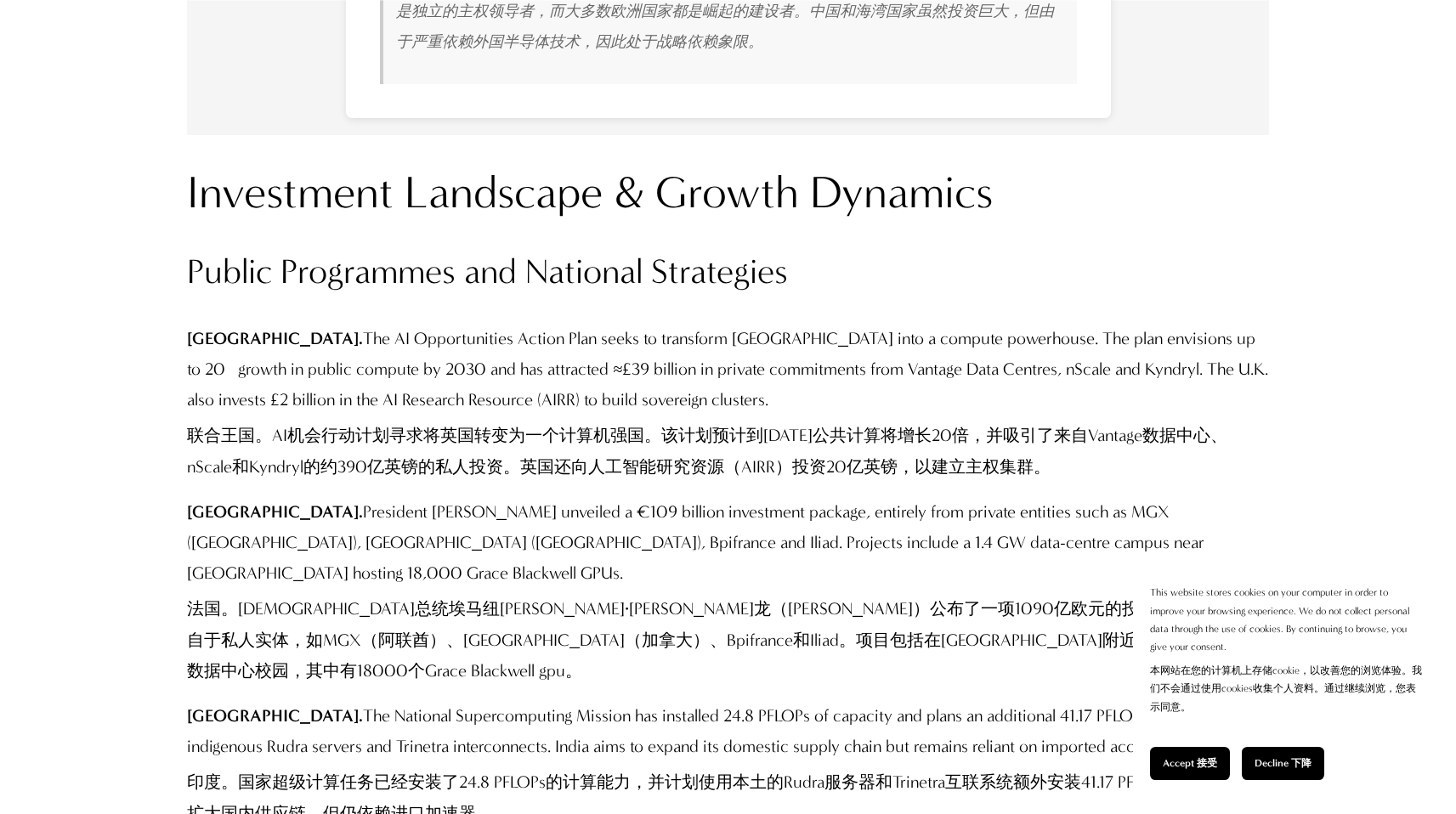
drag, startPoint x: 628, startPoint y: 240, endPoint x: 1033, endPoint y: 249, distance: 405.1
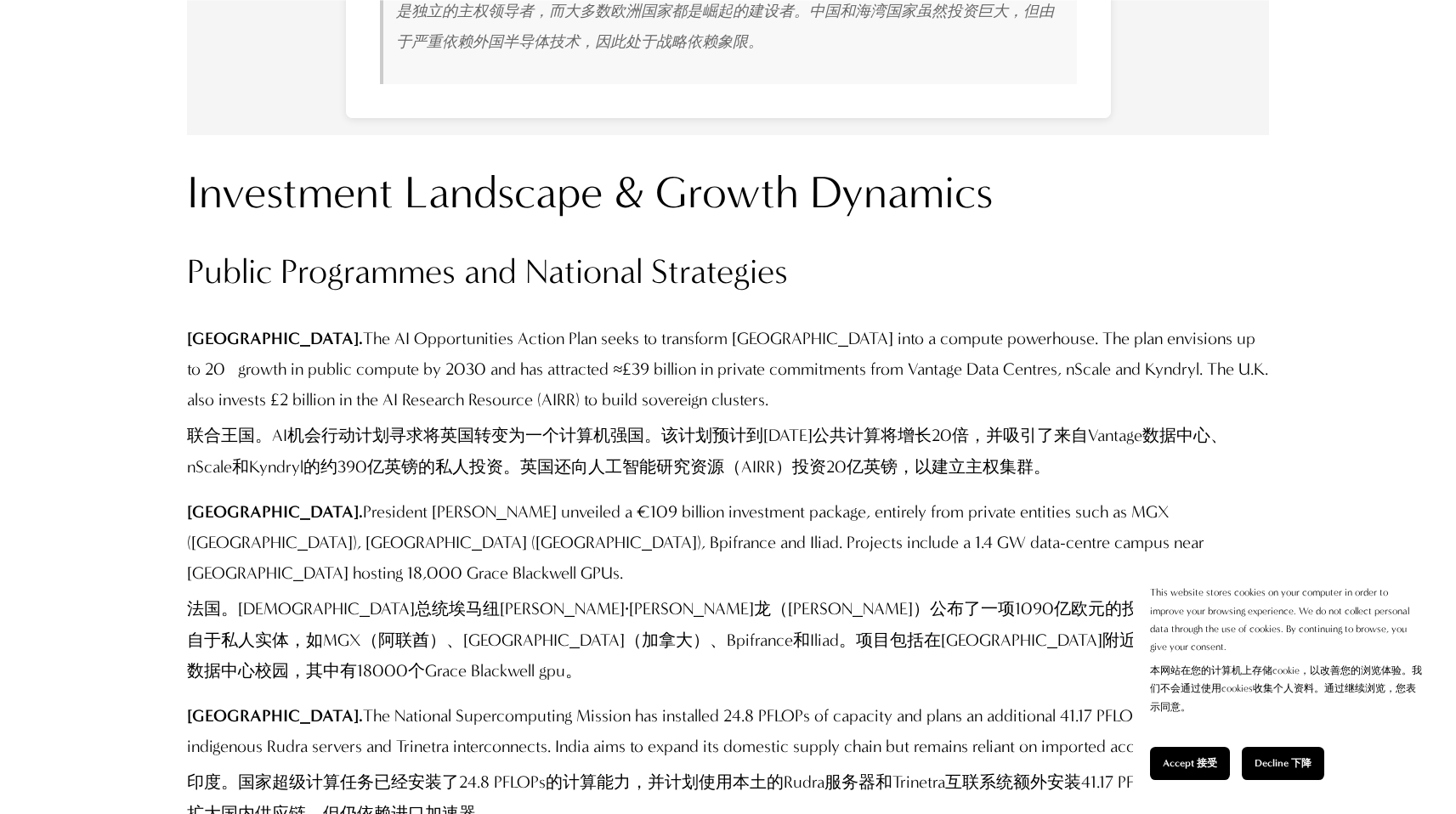
drag, startPoint x: 491, startPoint y: 231, endPoint x: 1022, endPoint y: 222, distance: 531.1
drag, startPoint x: 689, startPoint y: 241, endPoint x: 707, endPoint y: 231, distance: 20.6
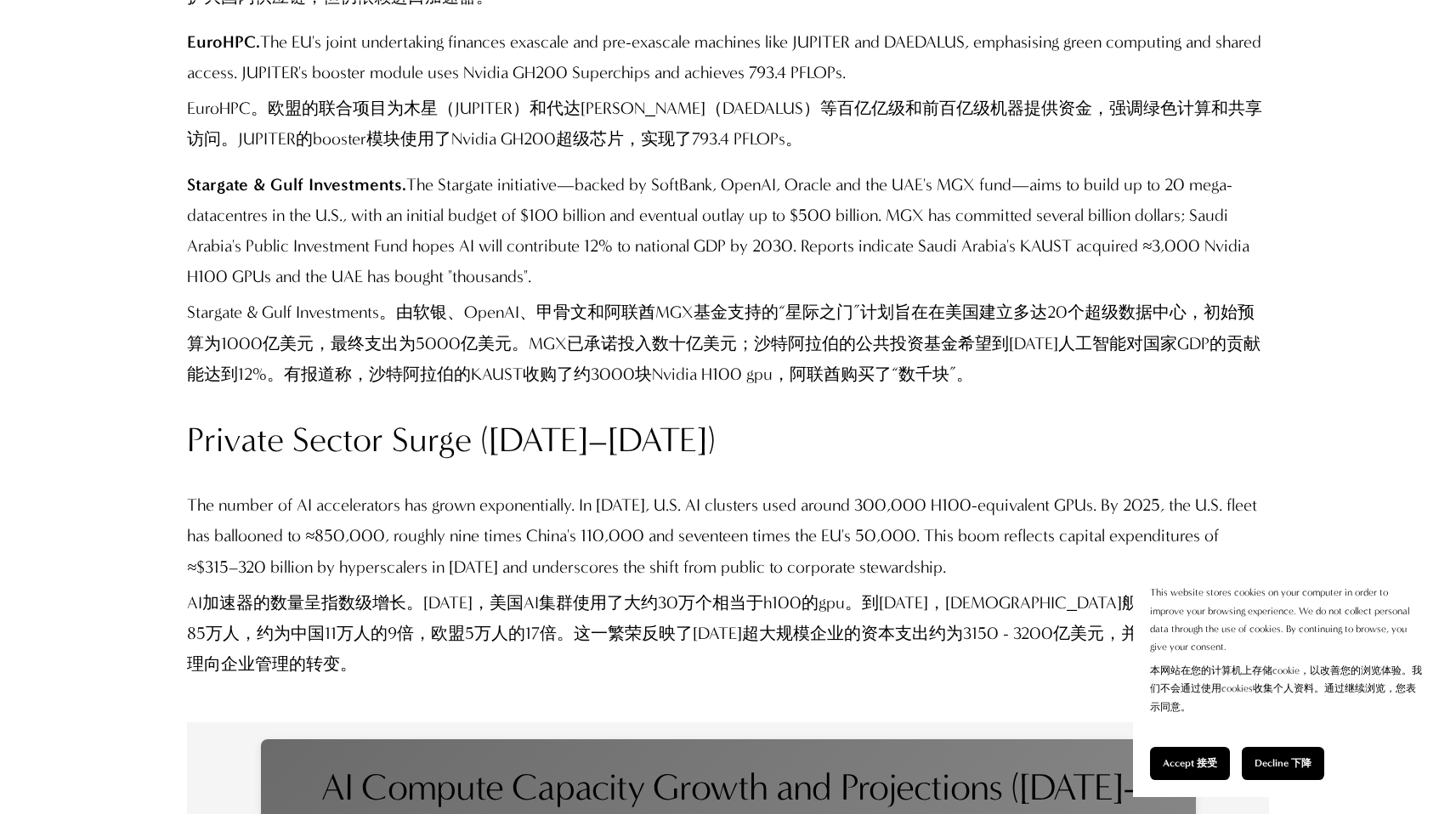
scroll to position [19623, 0]
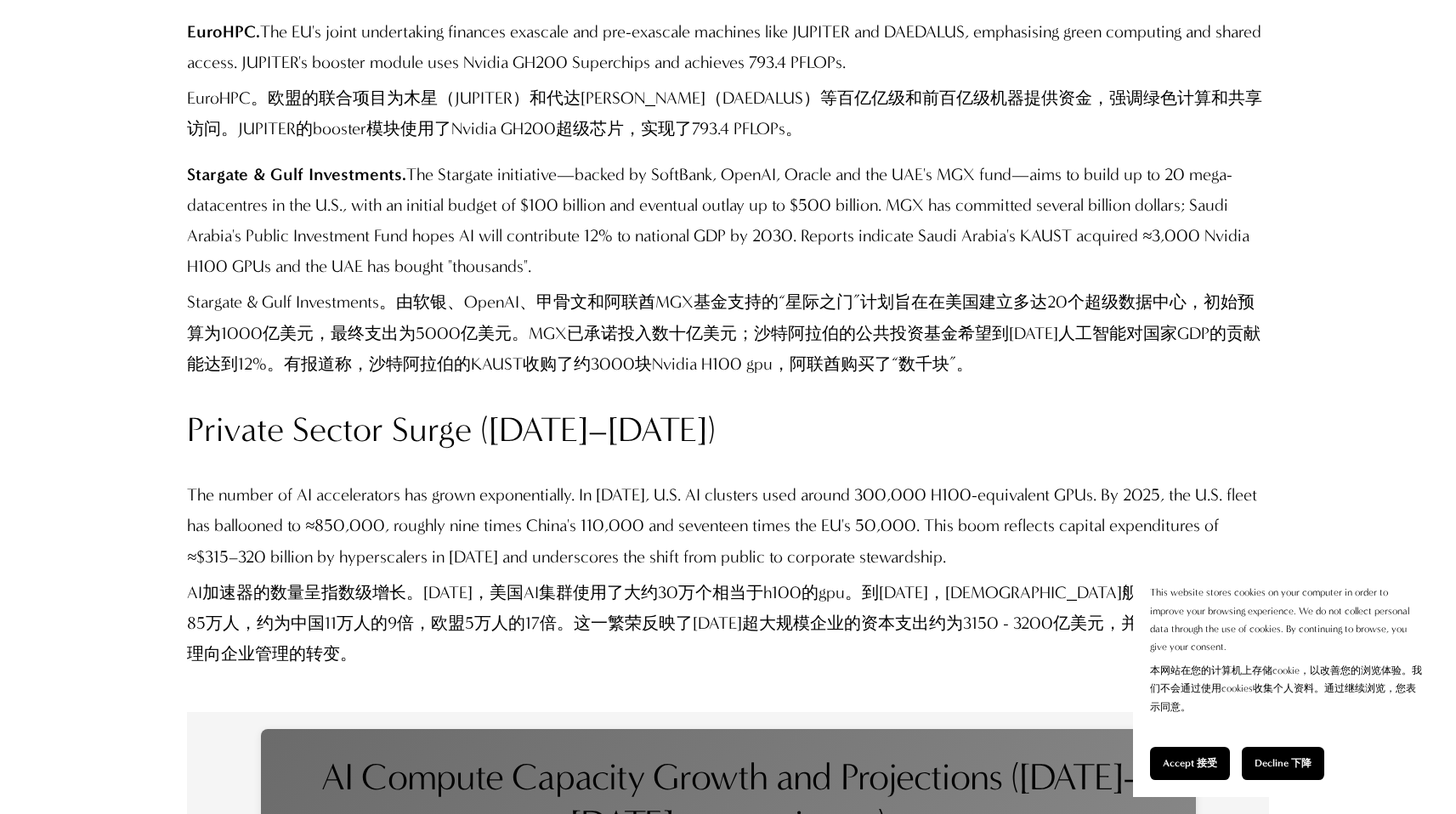
drag, startPoint x: 356, startPoint y: 385, endPoint x: 596, endPoint y: 381, distance: 240.0
drag, startPoint x: 912, startPoint y: 376, endPoint x: 487, endPoint y: 403, distance: 425.9
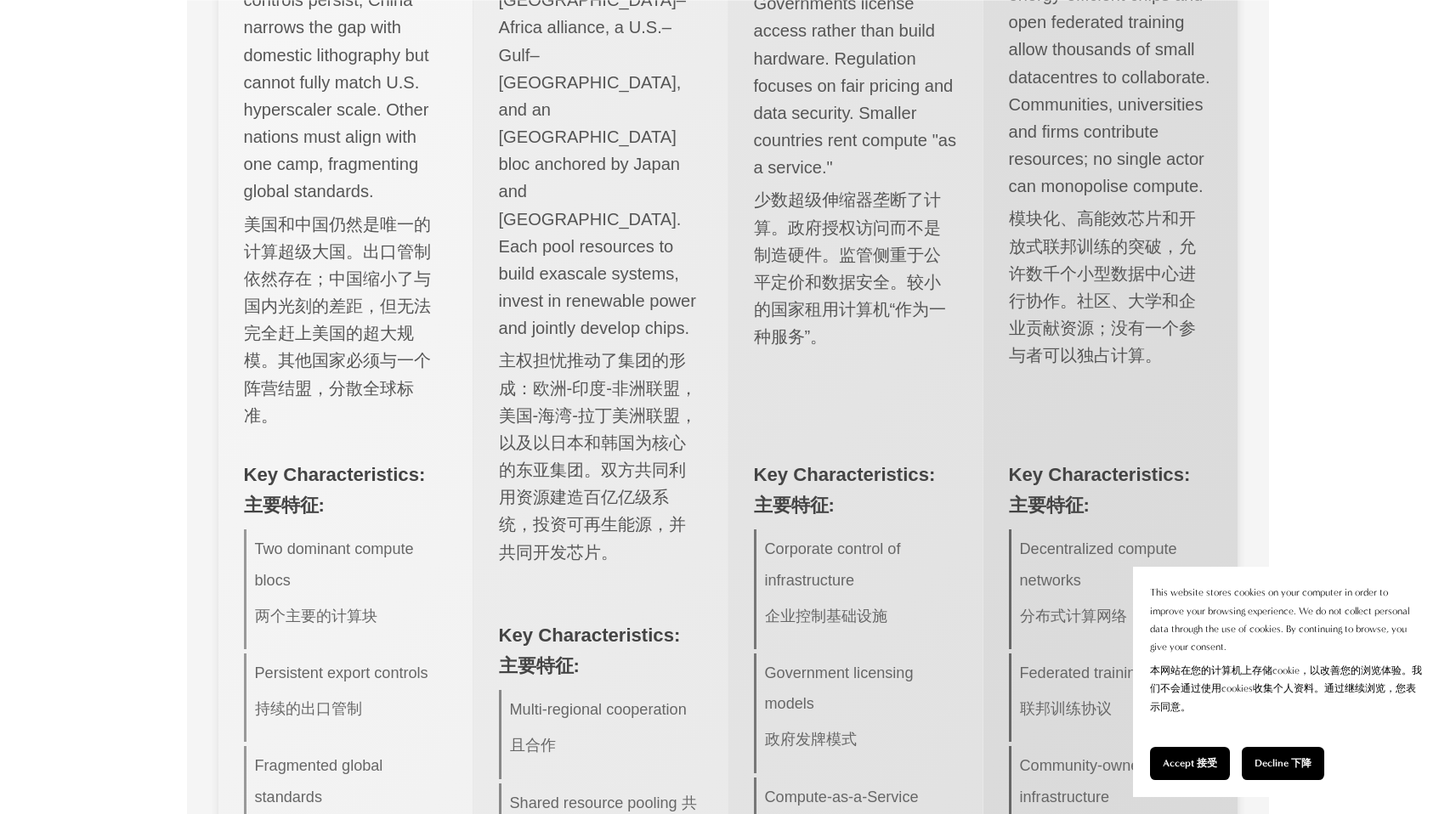
scroll to position [25341, 0]
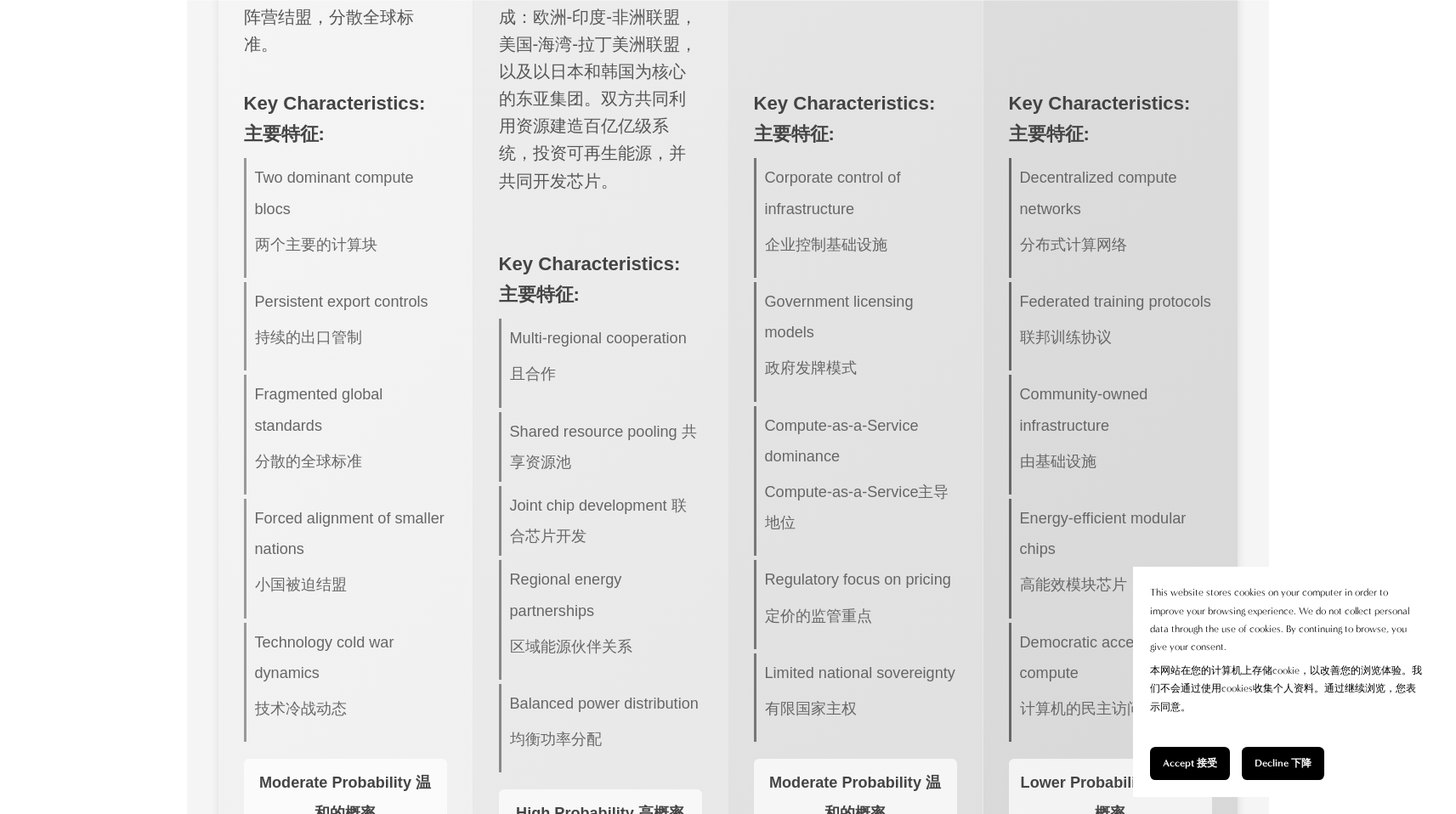
drag, startPoint x: 660, startPoint y: 200, endPoint x: 515, endPoint y: 181, distance: 146.2
drag, startPoint x: 490, startPoint y: 162, endPoint x: 659, endPoint y: 156, distance: 169.1
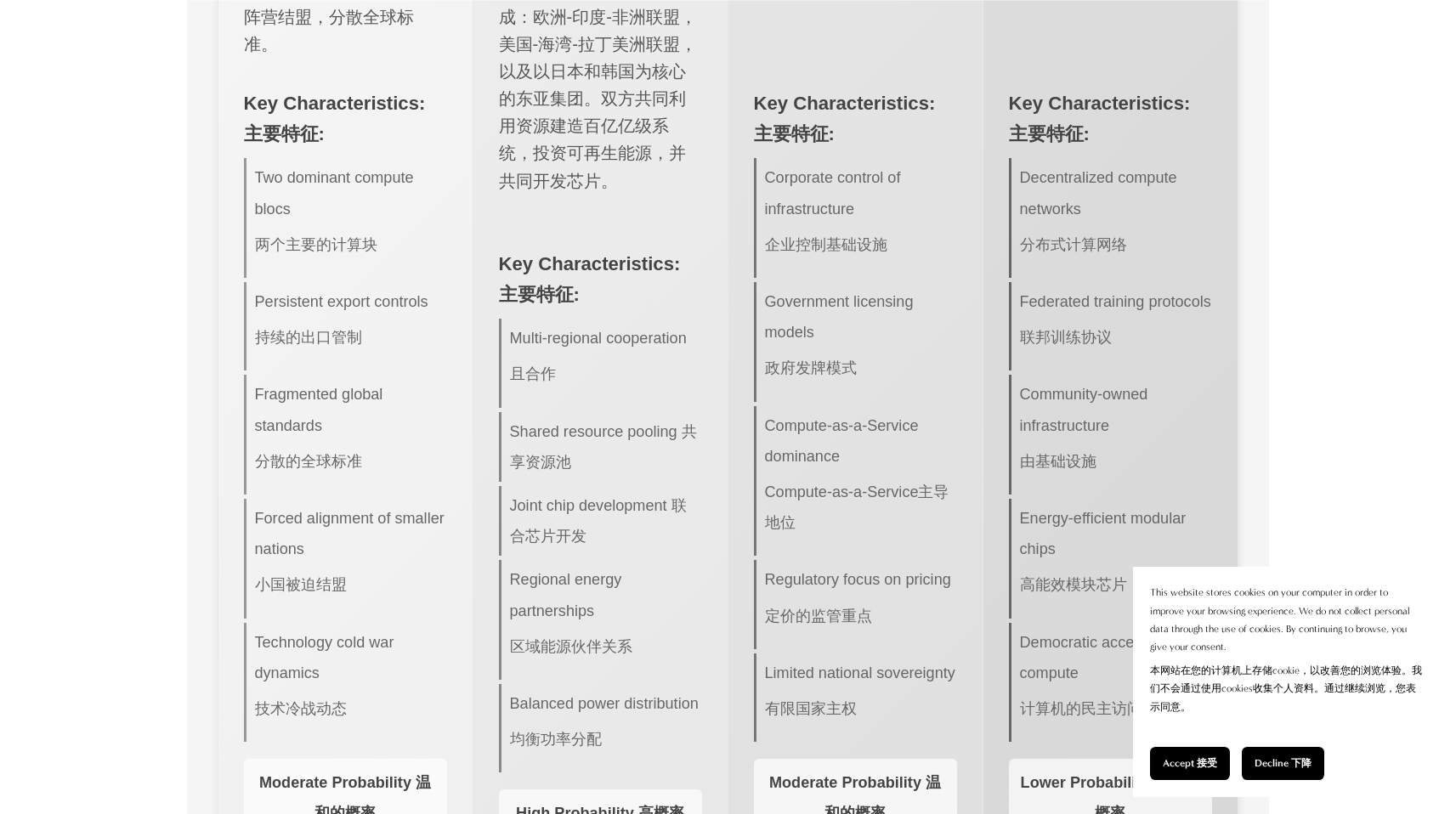
drag, startPoint x: 322, startPoint y: 164, endPoint x: 802, endPoint y: 162, distance: 480.0
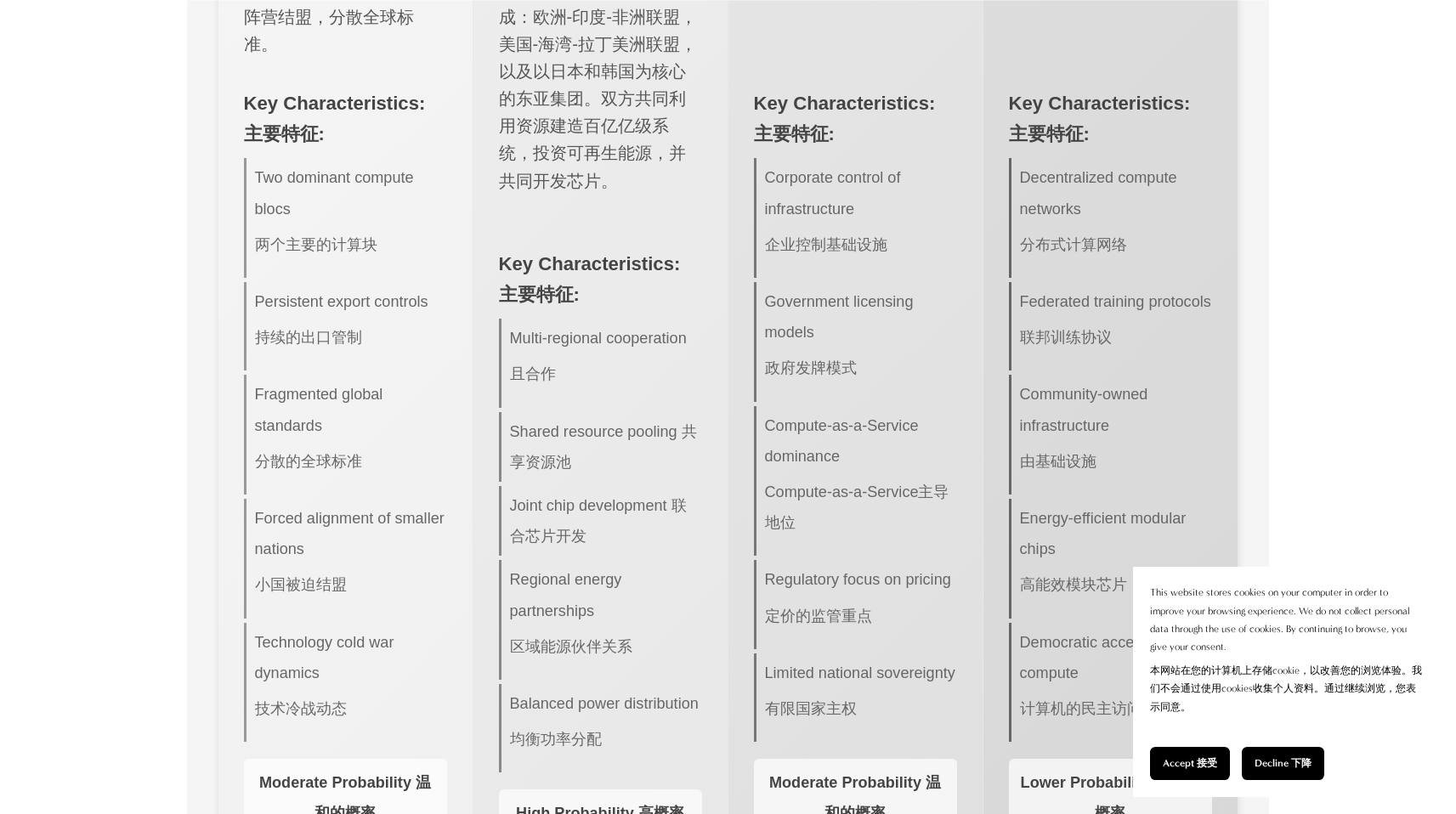
drag, startPoint x: 816, startPoint y: 170, endPoint x: 867, endPoint y: 244, distance: 89.9
drag, startPoint x: 546, startPoint y: 64, endPoint x: 918, endPoint y: 71, distance: 372.1
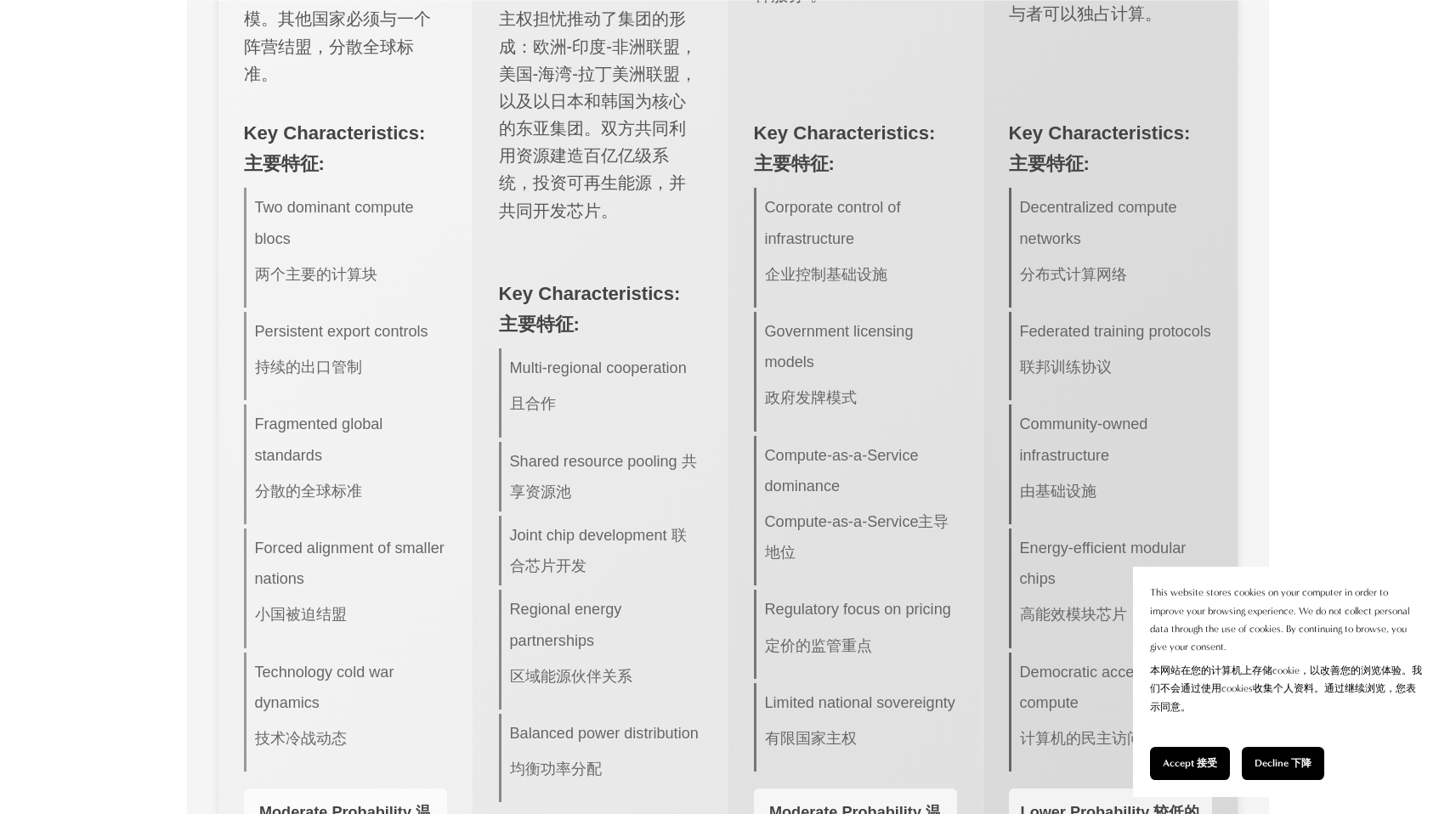
scroll to position [25164, 0]
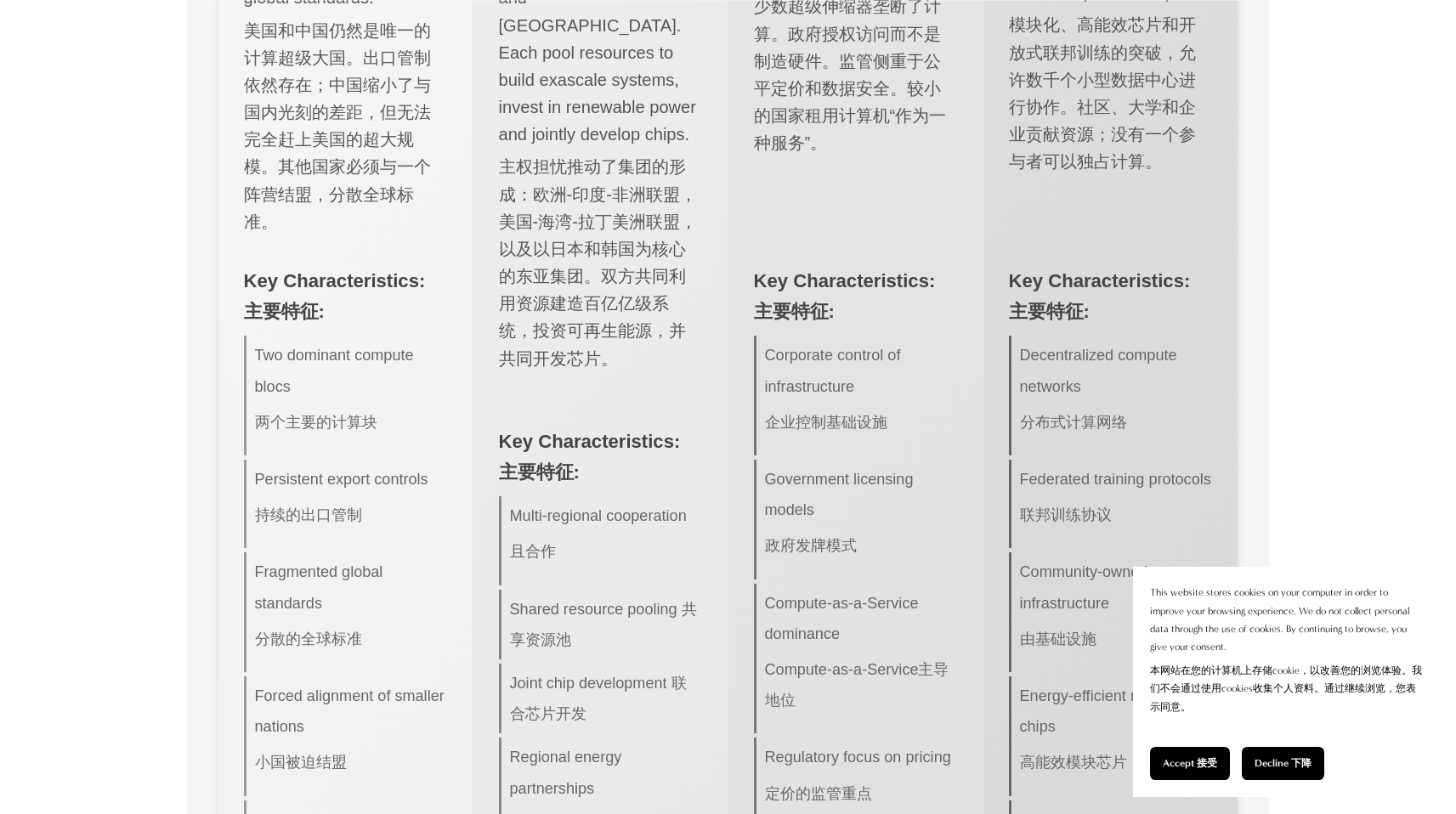
drag, startPoint x: 365, startPoint y: 202, endPoint x: 511, endPoint y: 205, distance: 146.0
drag, startPoint x: 362, startPoint y: 198, endPoint x: 606, endPoint y: 199, distance: 244.0
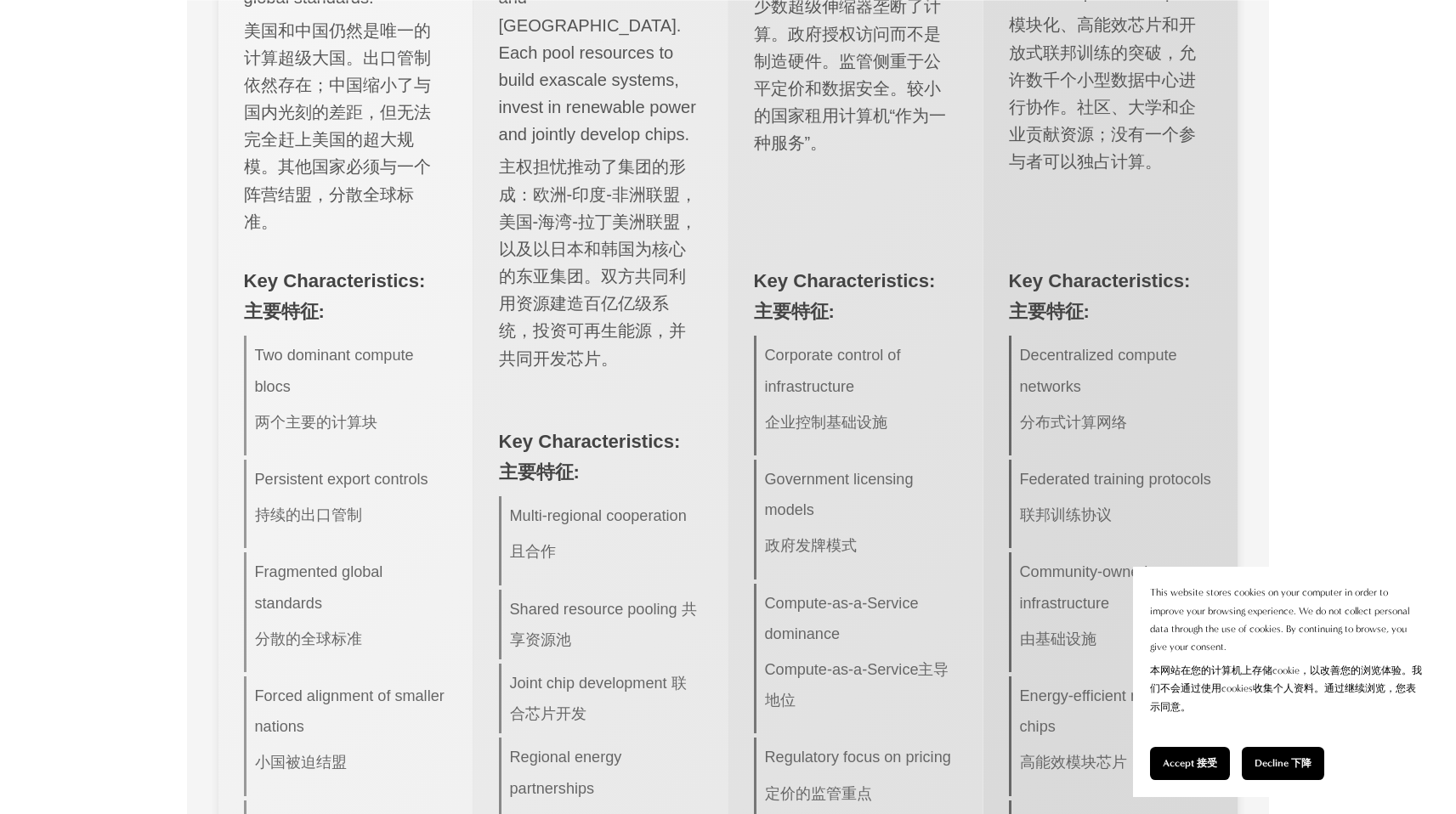
copy font "国家人工智能能力的Top500排名"
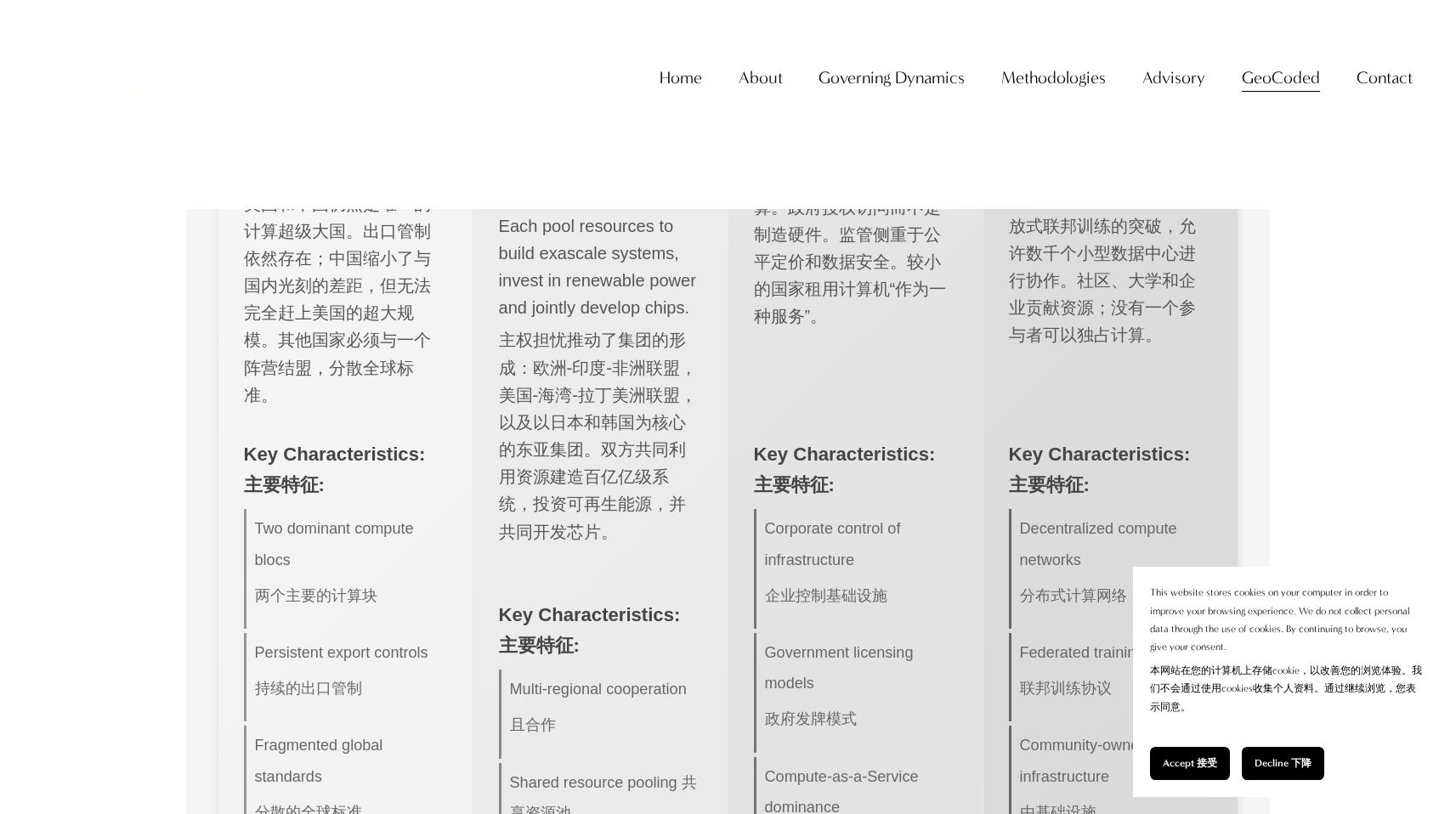
scroll to position [25051, 0]
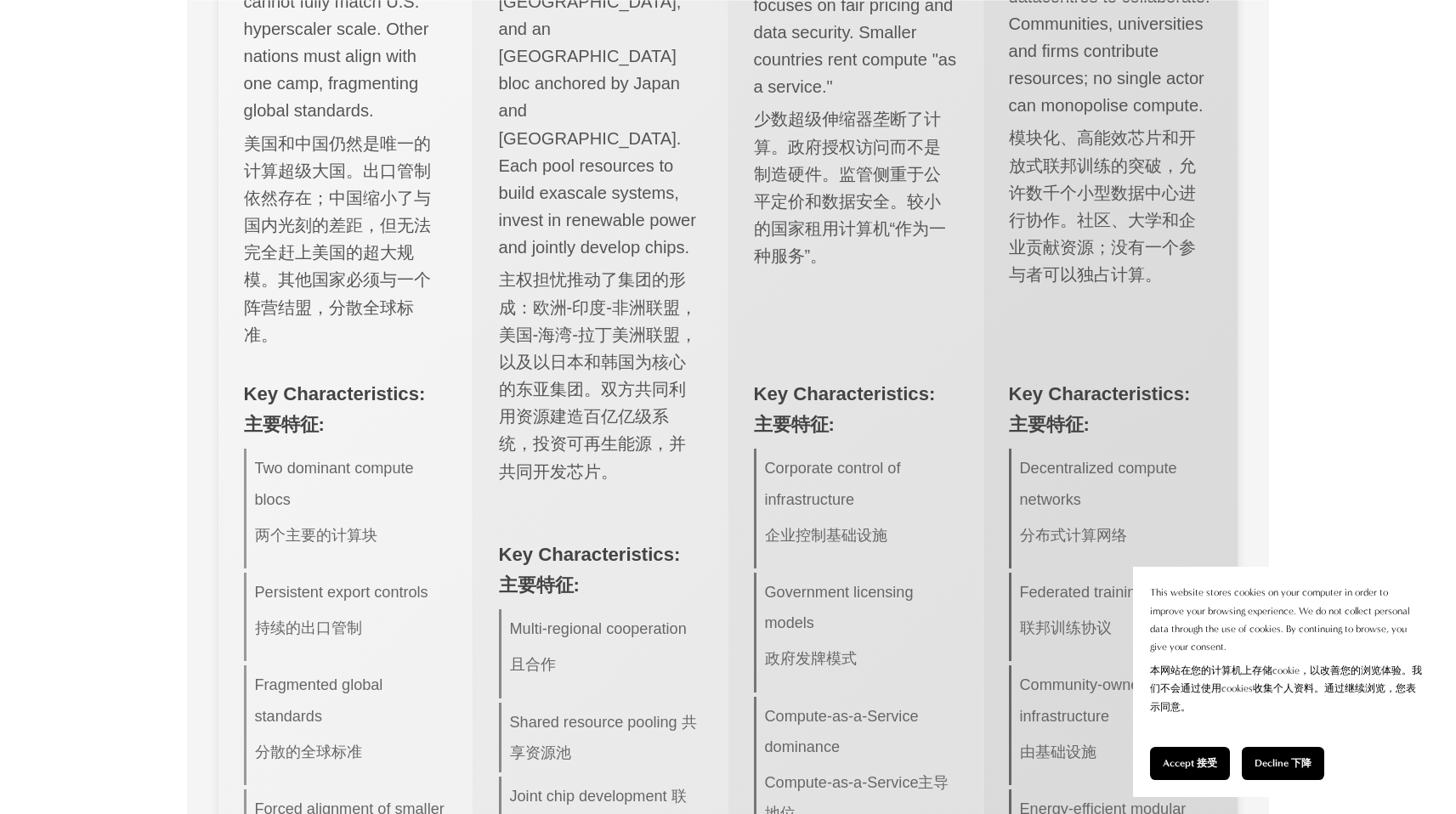
drag, startPoint x: 815, startPoint y: 454, endPoint x: 934, endPoint y: 450, distance: 119.1
copy font "公开基准的系统"
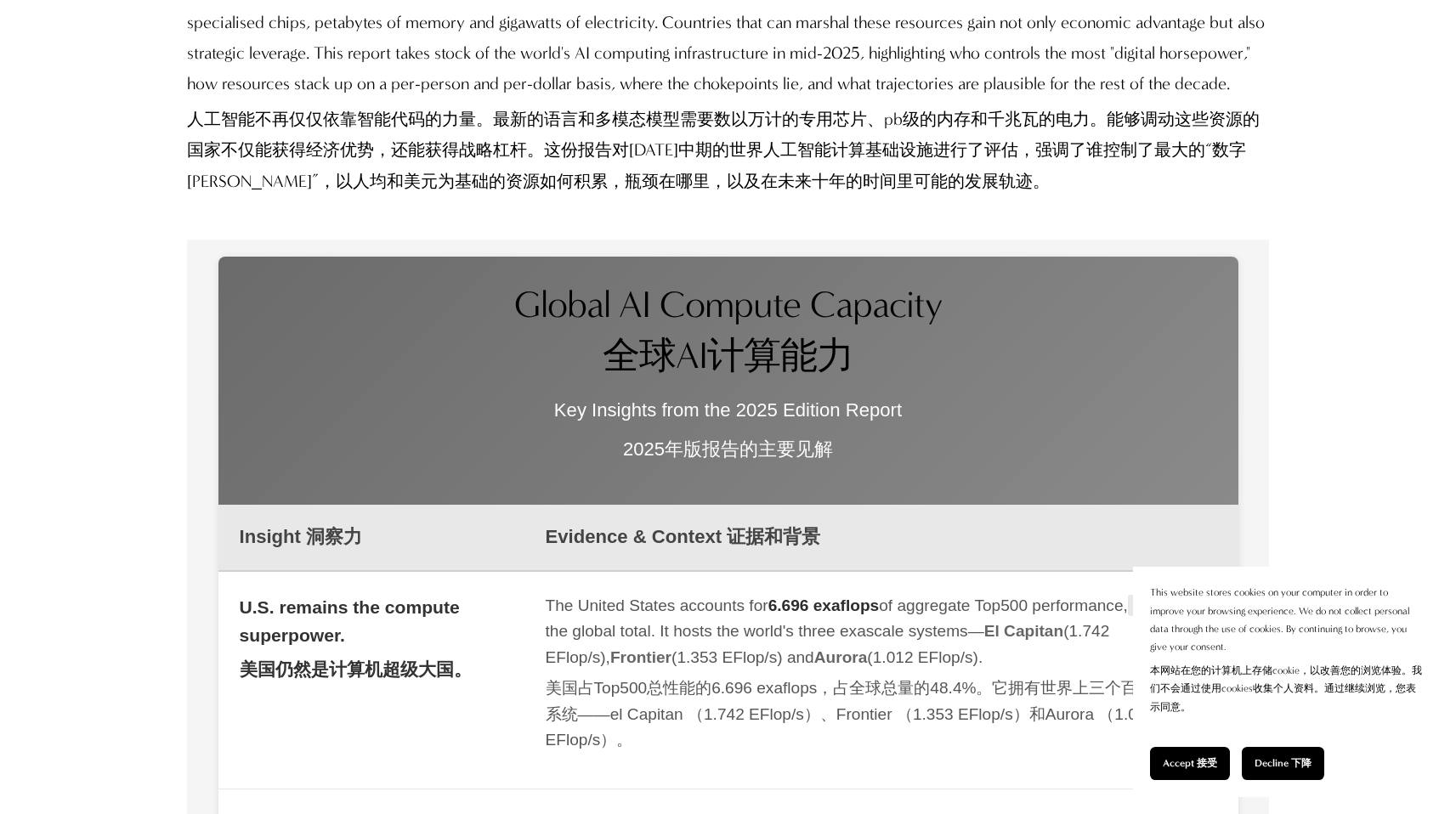
scroll to position [2385, 0]
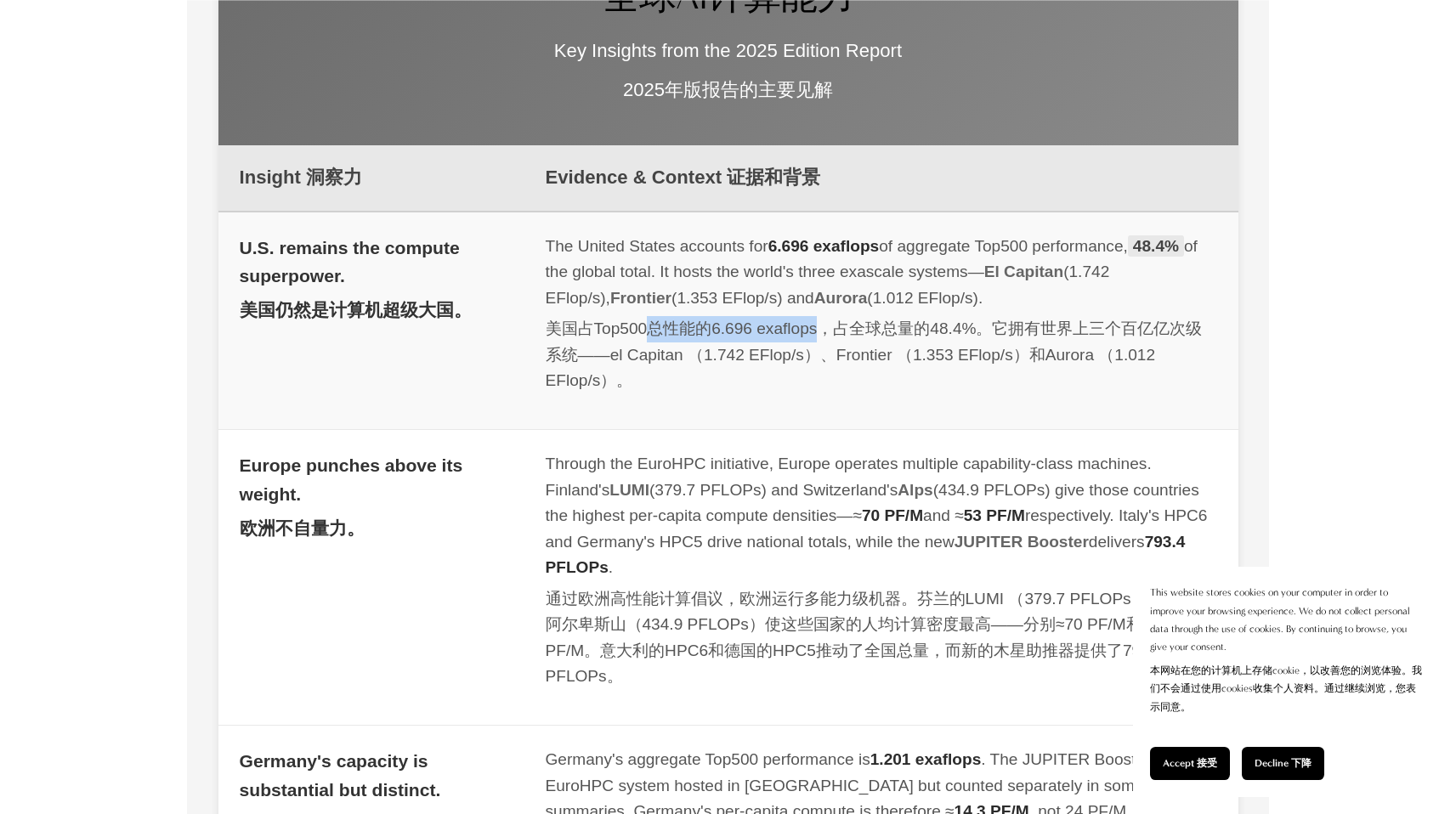
drag, startPoint x: 653, startPoint y: 365, endPoint x: 827, endPoint y: 367, distance: 174.0
click at [827, 367] on font "美国占Top500总性能的6.696 exaflops，占全球总量的48.4%。它拥有世界上三个百亿亿次级系统——el Capitan （1.742 EFlo…" at bounding box center [880, 355] width 671 height 78
copy font "总性能的6.696 exaflops"
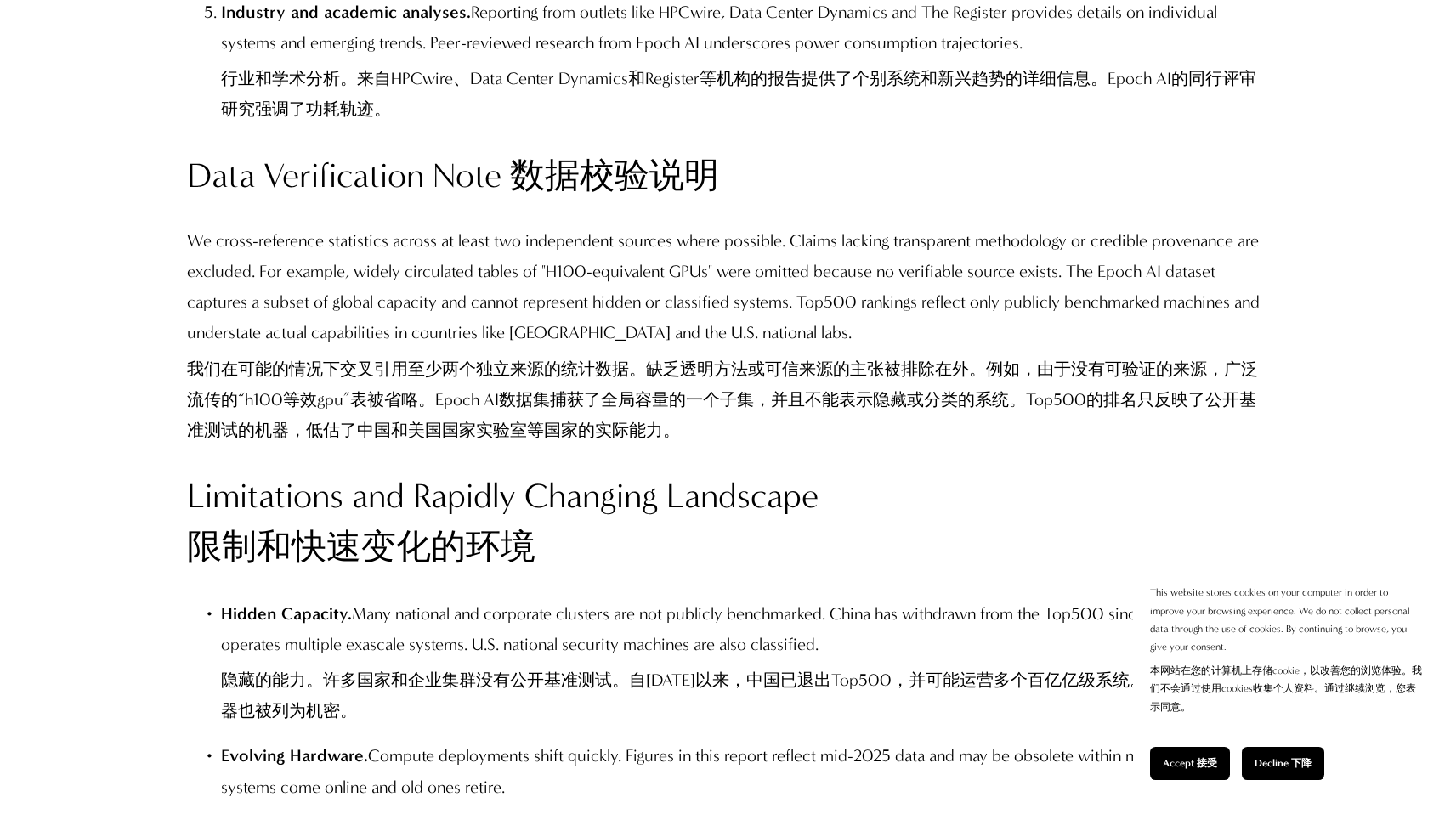
scroll to position [6156, 0]
